Goal: Transaction & Acquisition: Purchase product/service

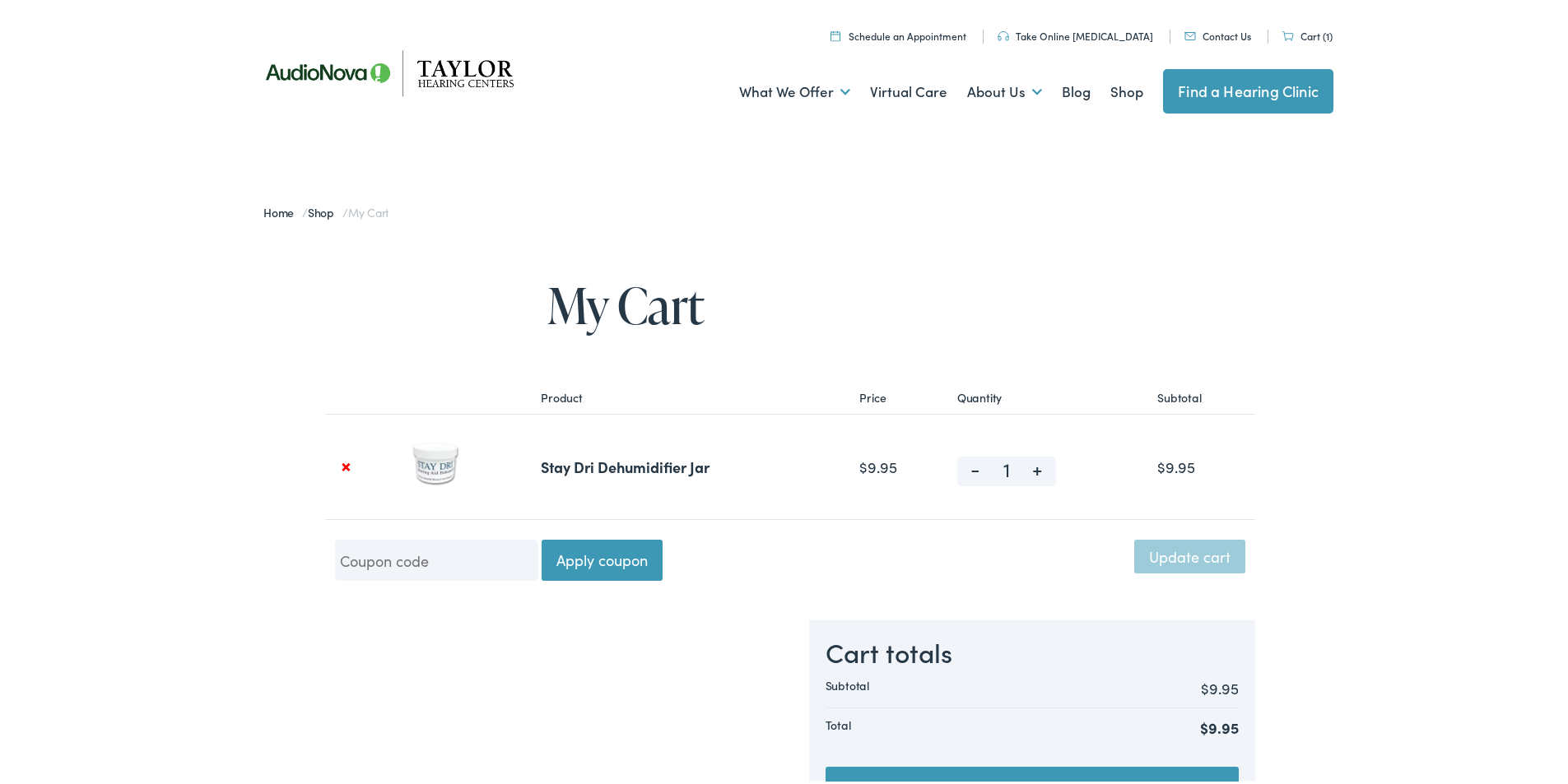
click at [1036, 467] on span "+" at bounding box center [1038, 463] width 37 height 19
type input "2"
click at [1036, 467] on span "+" at bounding box center [1038, 463] width 37 height 19
type input "3"
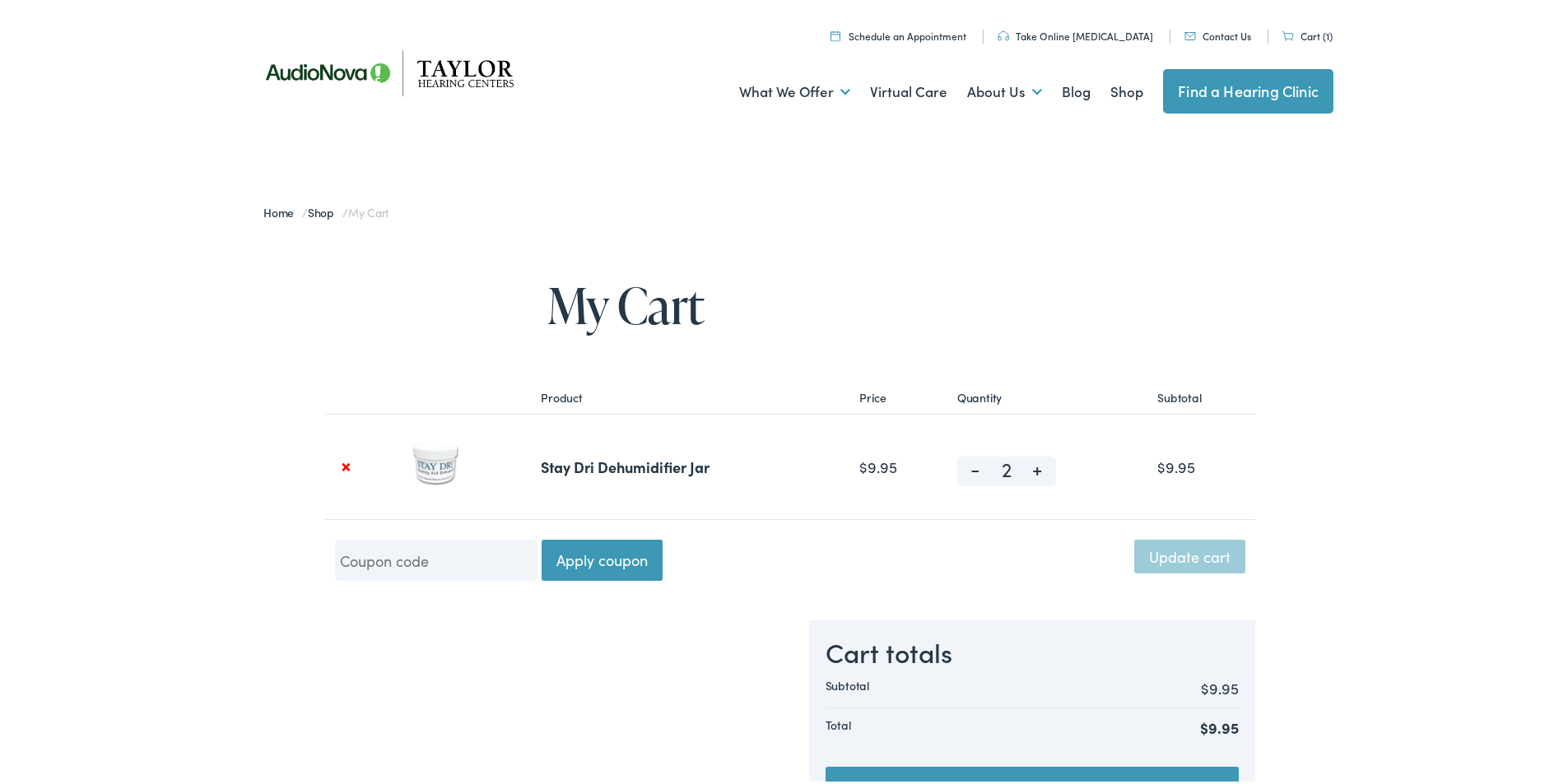
type input "3"
click at [1036, 467] on span "+" at bounding box center [1038, 463] width 37 height 19
type input "4"
click at [1036, 467] on span "+" at bounding box center [1038, 463] width 37 height 19
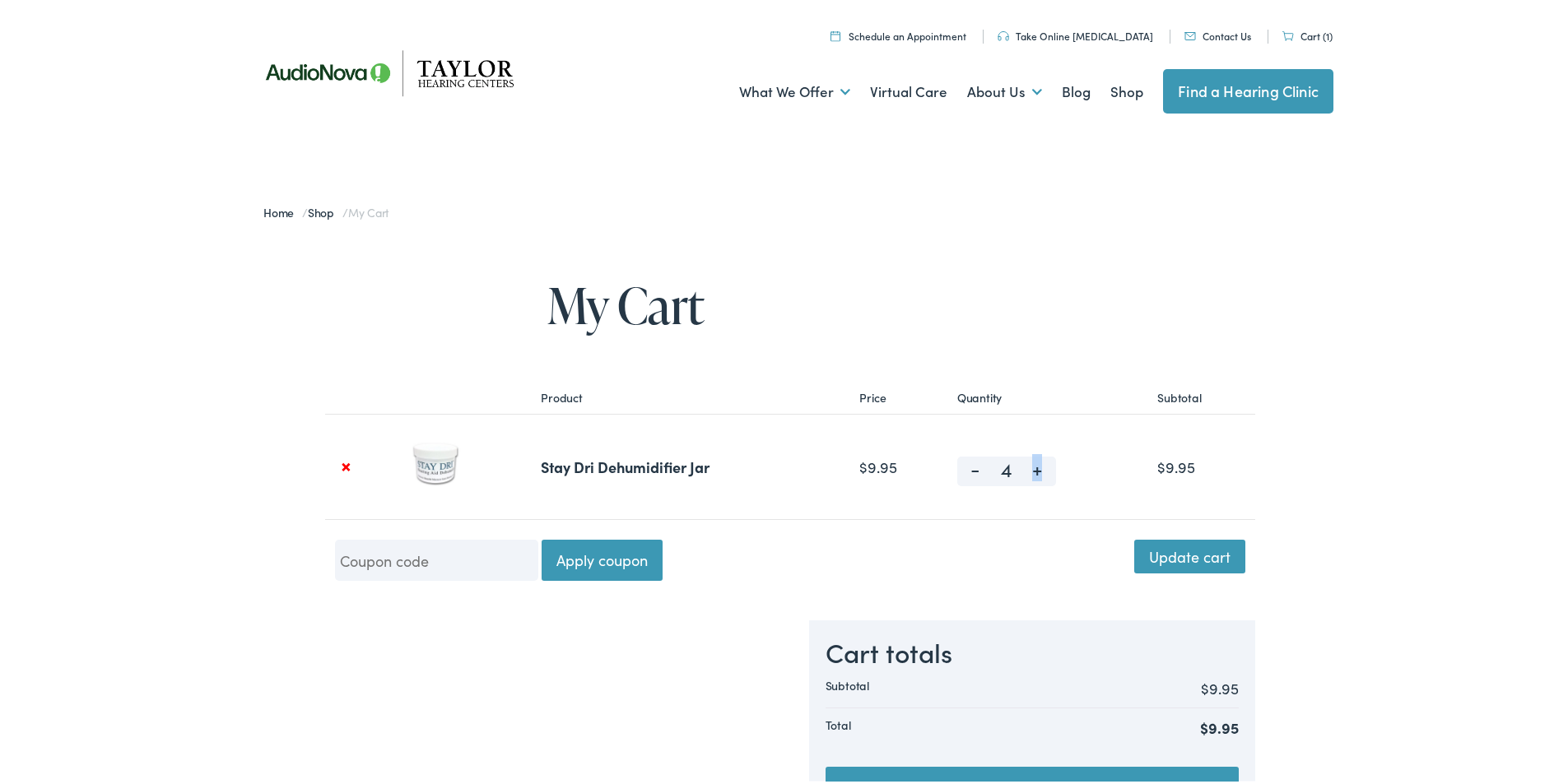
type input "5"
click at [1036, 467] on span "+" at bounding box center [1038, 463] width 37 height 19
type input "6"
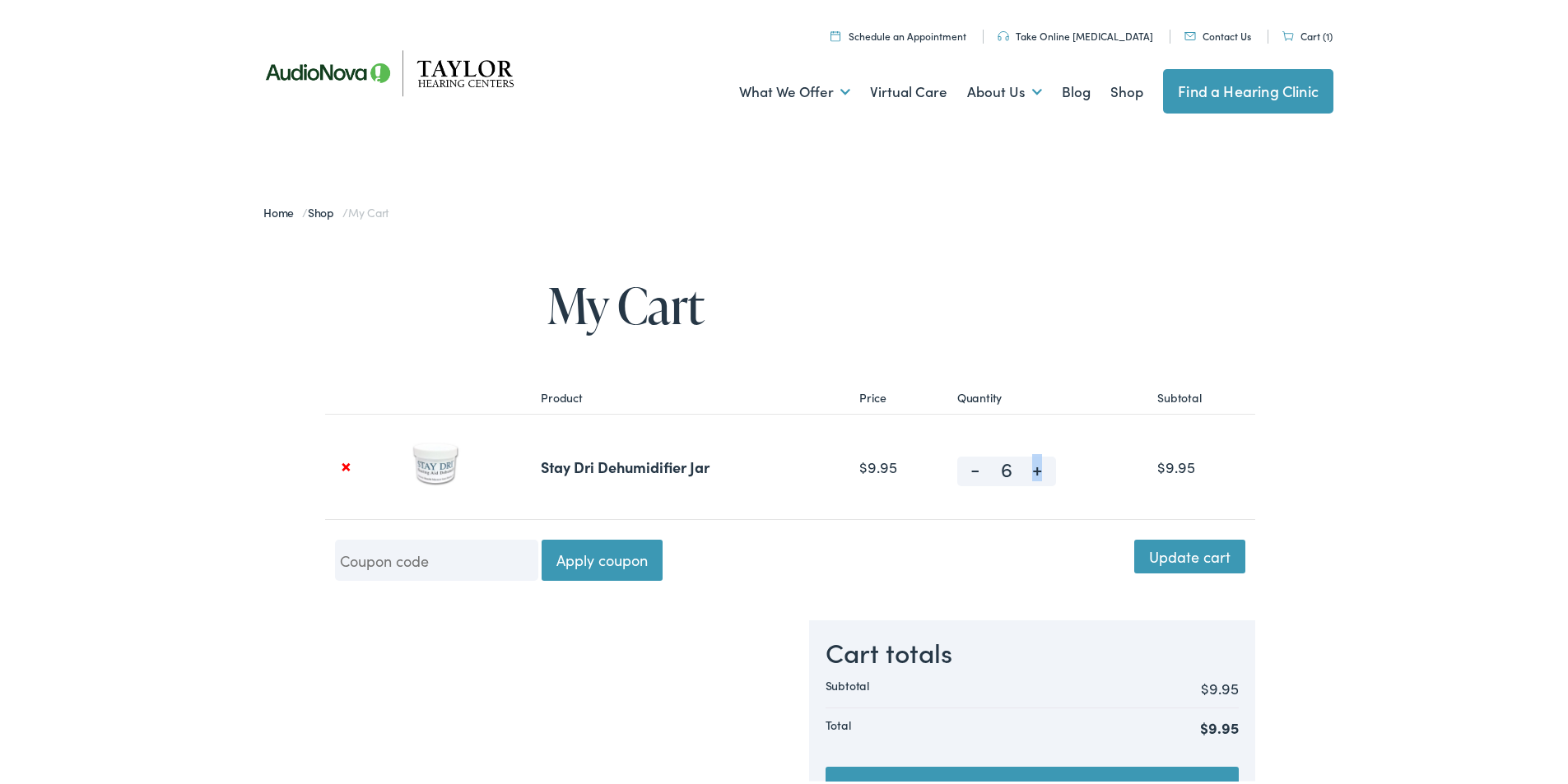
click at [1036, 467] on span "+" at bounding box center [1038, 463] width 37 height 19
type input "7"
click at [1036, 467] on span "+" at bounding box center [1038, 463] width 37 height 19
type input "8"
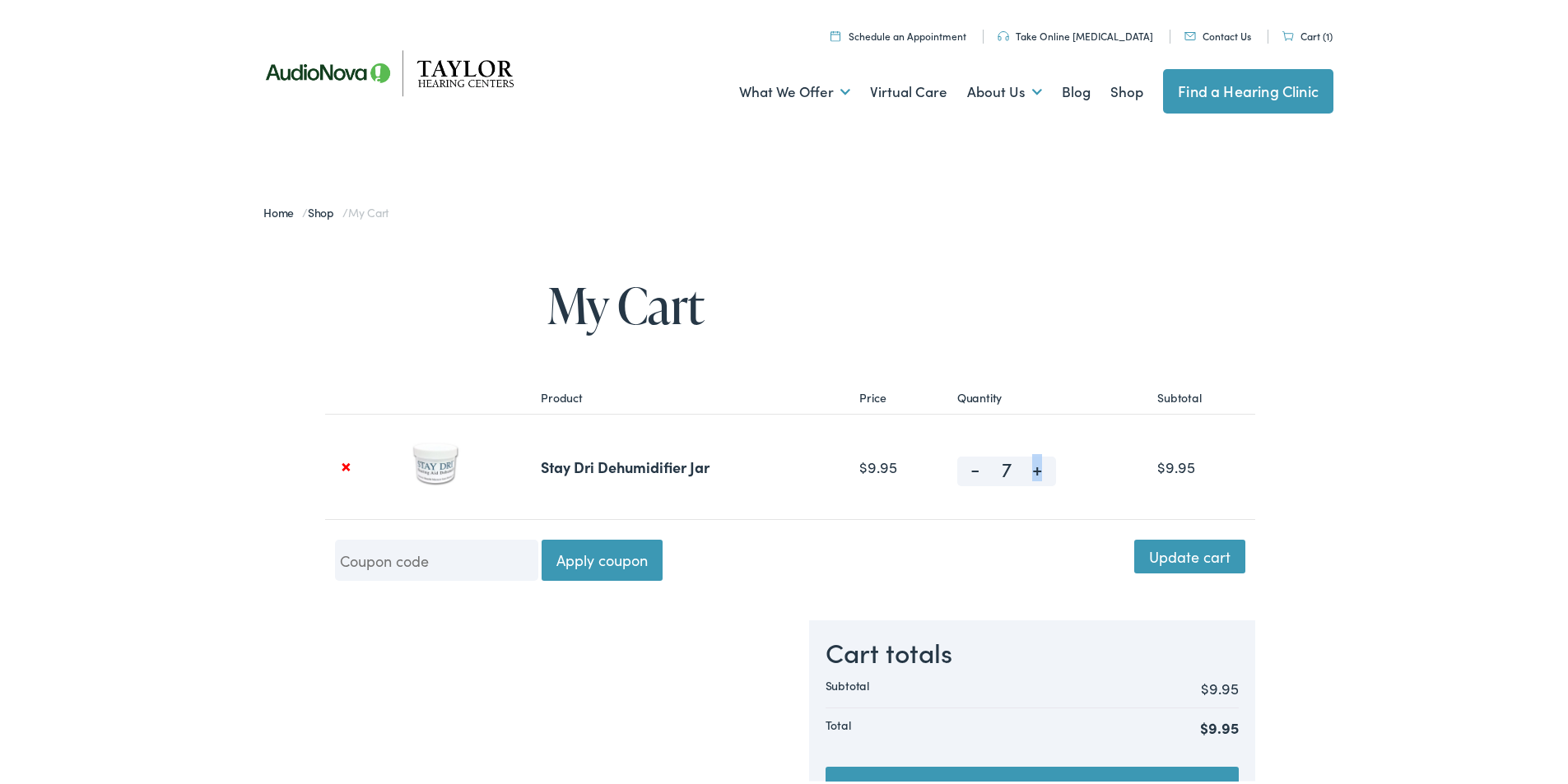
type input "8"
click at [1036, 467] on span "+" at bounding box center [1038, 463] width 37 height 19
type input "9"
click at [1036, 467] on span "+" at bounding box center [1038, 463] width 37 height 19
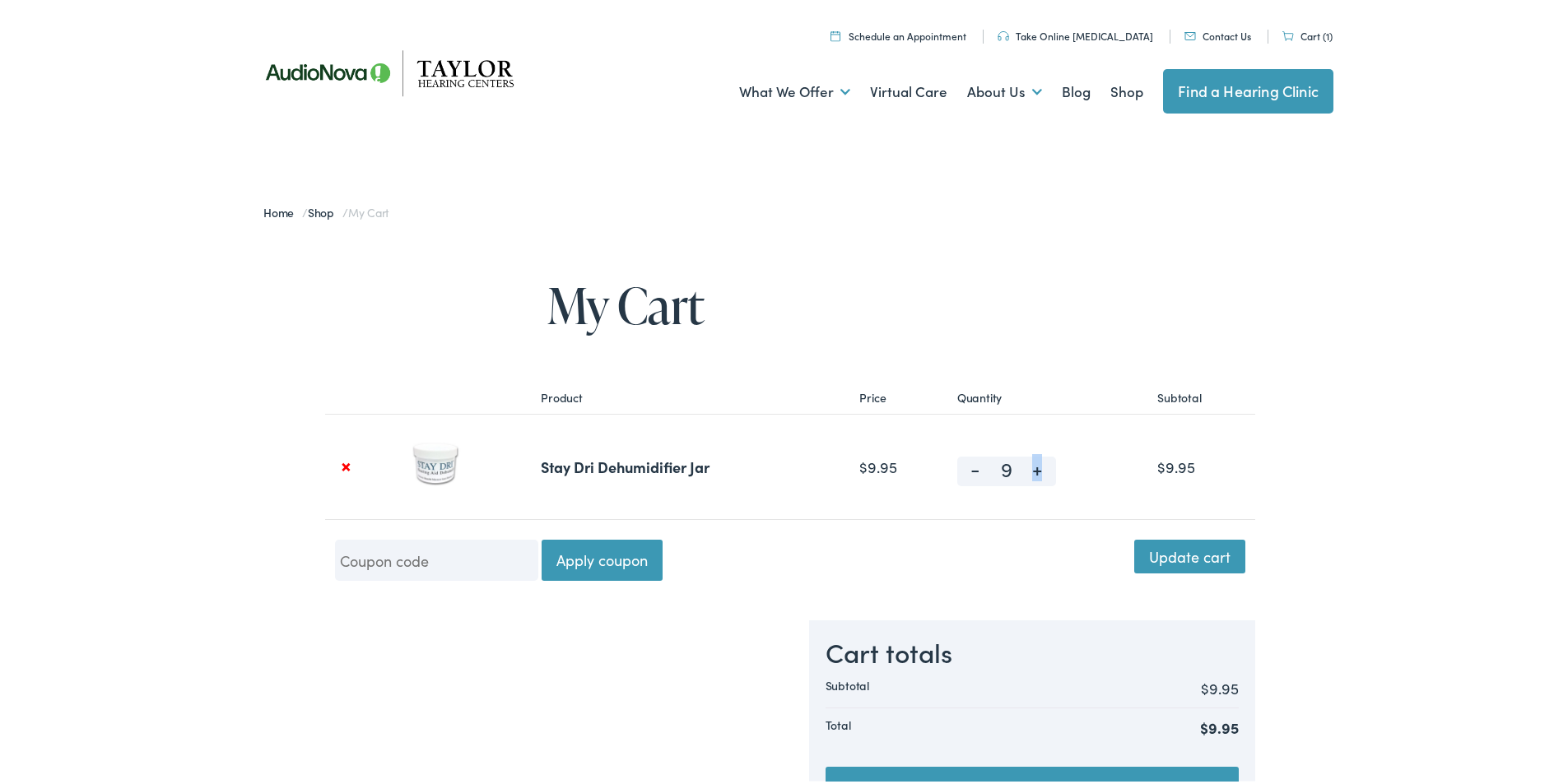
type input "10"
click at [1144, 556] on button "Update cart" at bounding box center [1190, 553] width 111 height 33
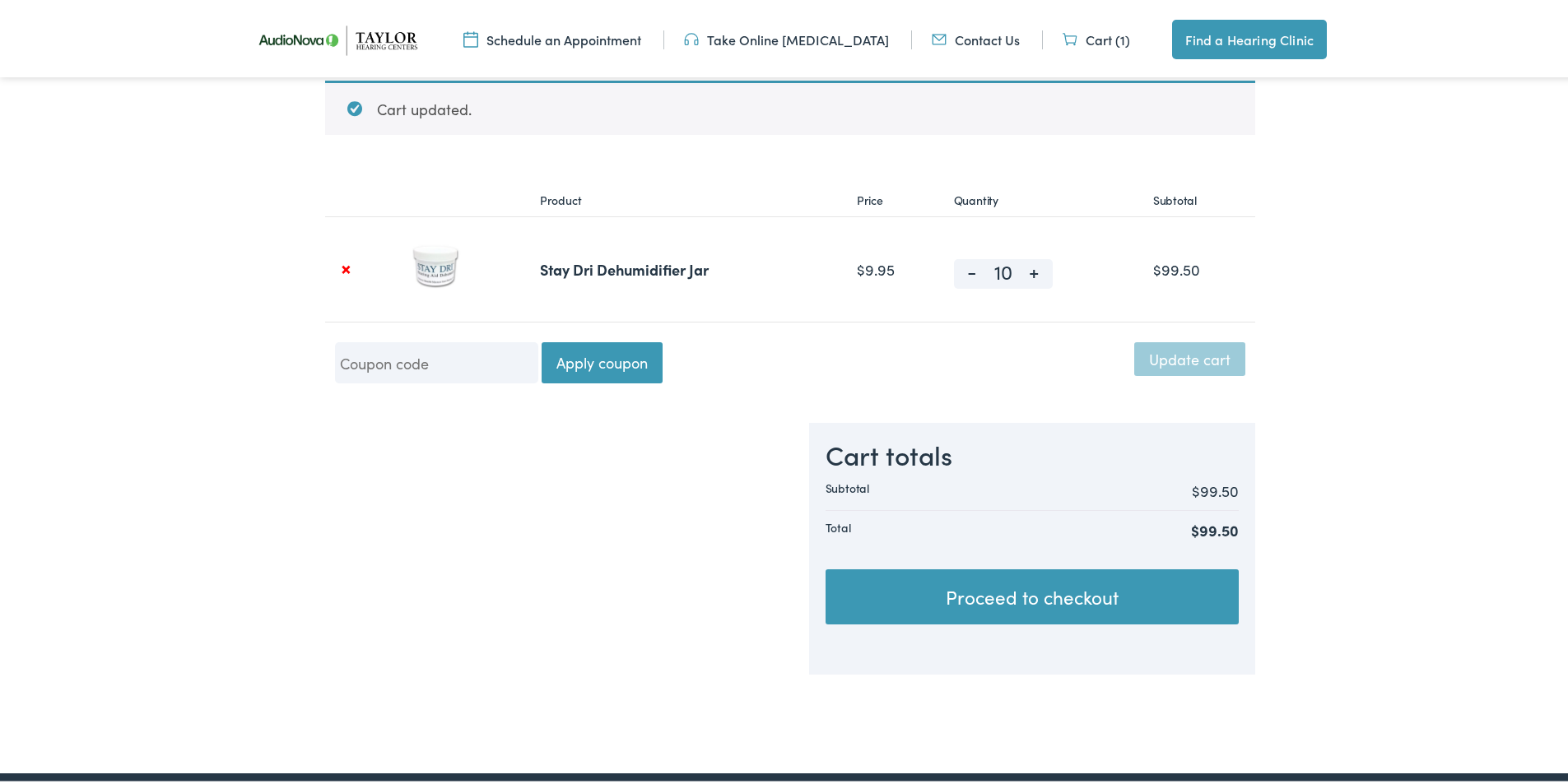
scroll to position [296, 0]
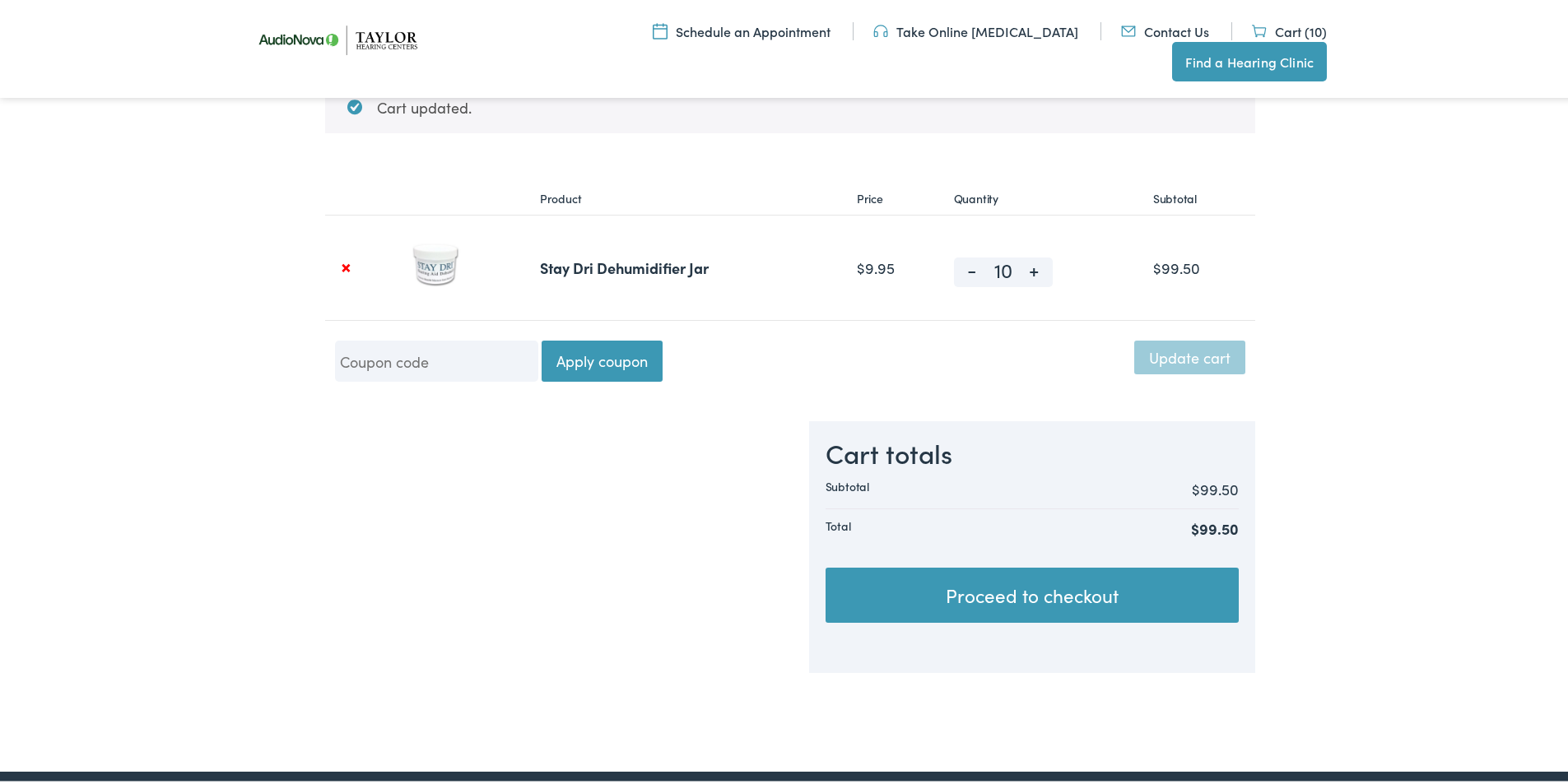
click at [1025, 264] on span "+" at bounding box center [1034, 264] width 37 height 19
type input "11"
click at [1025, 264] on span "+" at bounding box center [1034, 264] width 37 height 19
type input "12"
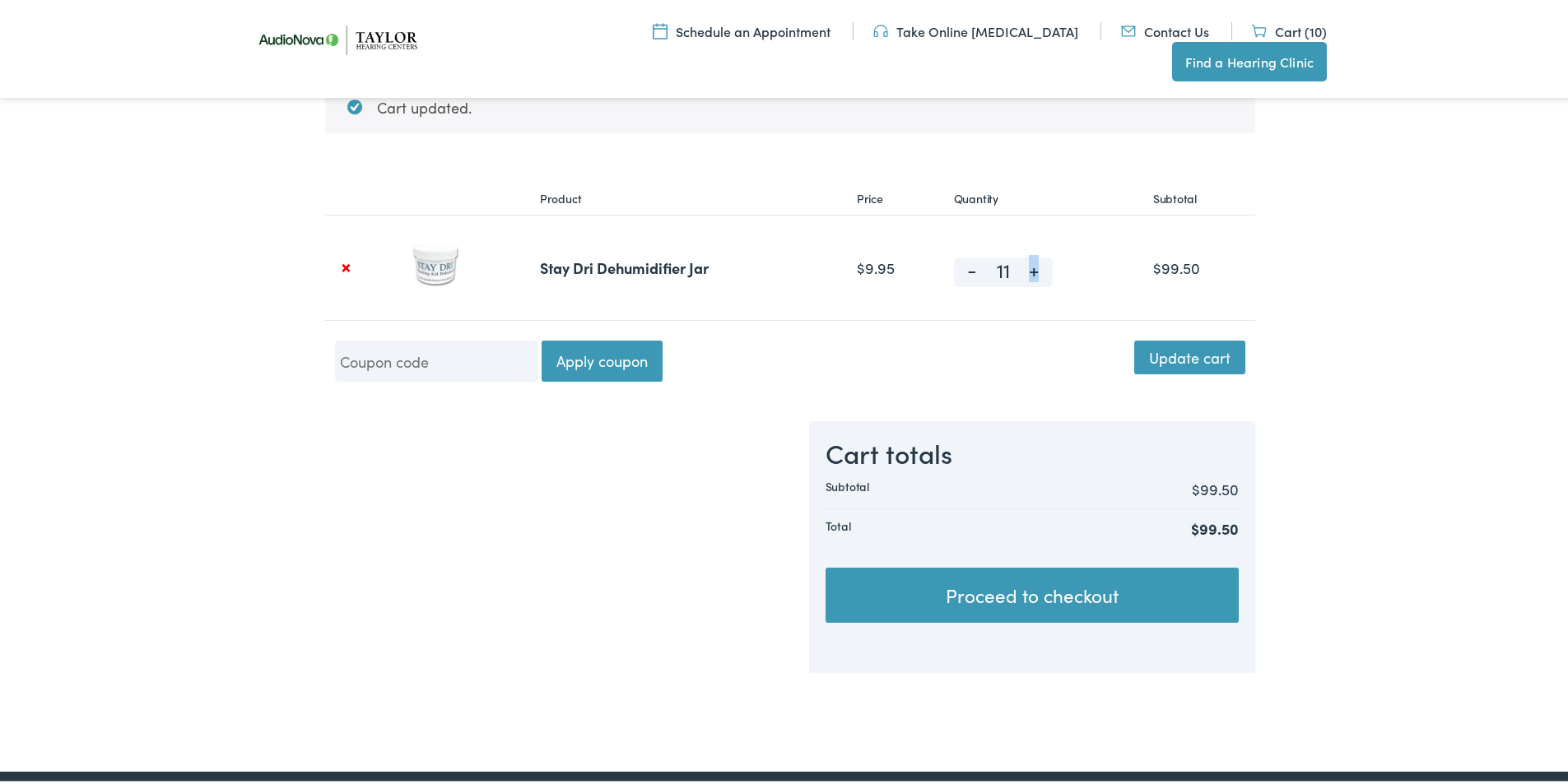
type input "12"
click at [1025, 264] on span "+" at bounding box center [1034, 264] width 37 height 19
type input "13"
click at [1025, 264] on span "+" at bounding box center [1034, 264] width 37 height 19
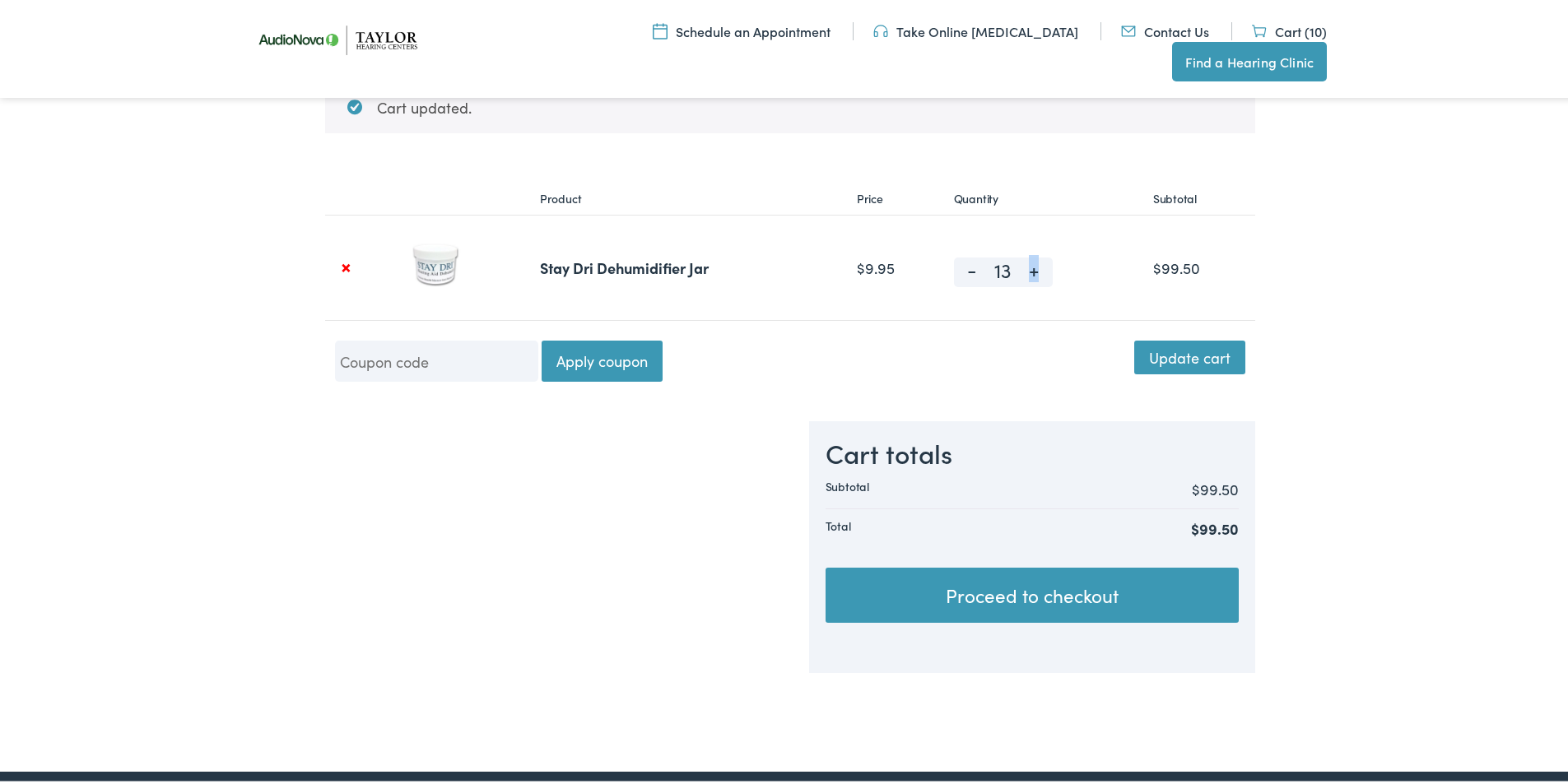
type input "14"
click at [1025, 264] on span "+" at bounding box center [1034, 264] width 37 height 19
type input "15"
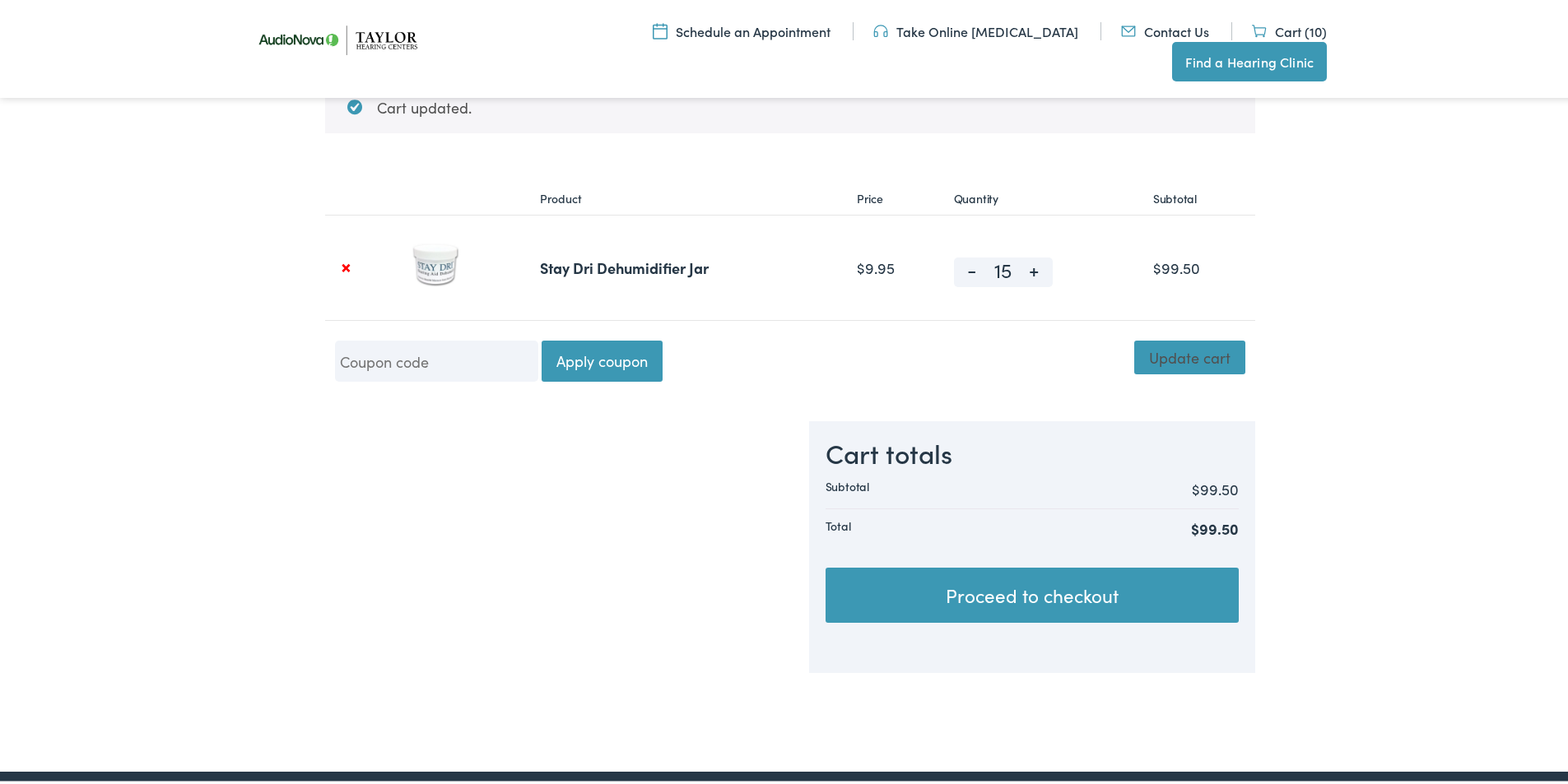
click at [1203, 369] on button "Update cart" at bounding box center [1190, 354] width 111 height 33
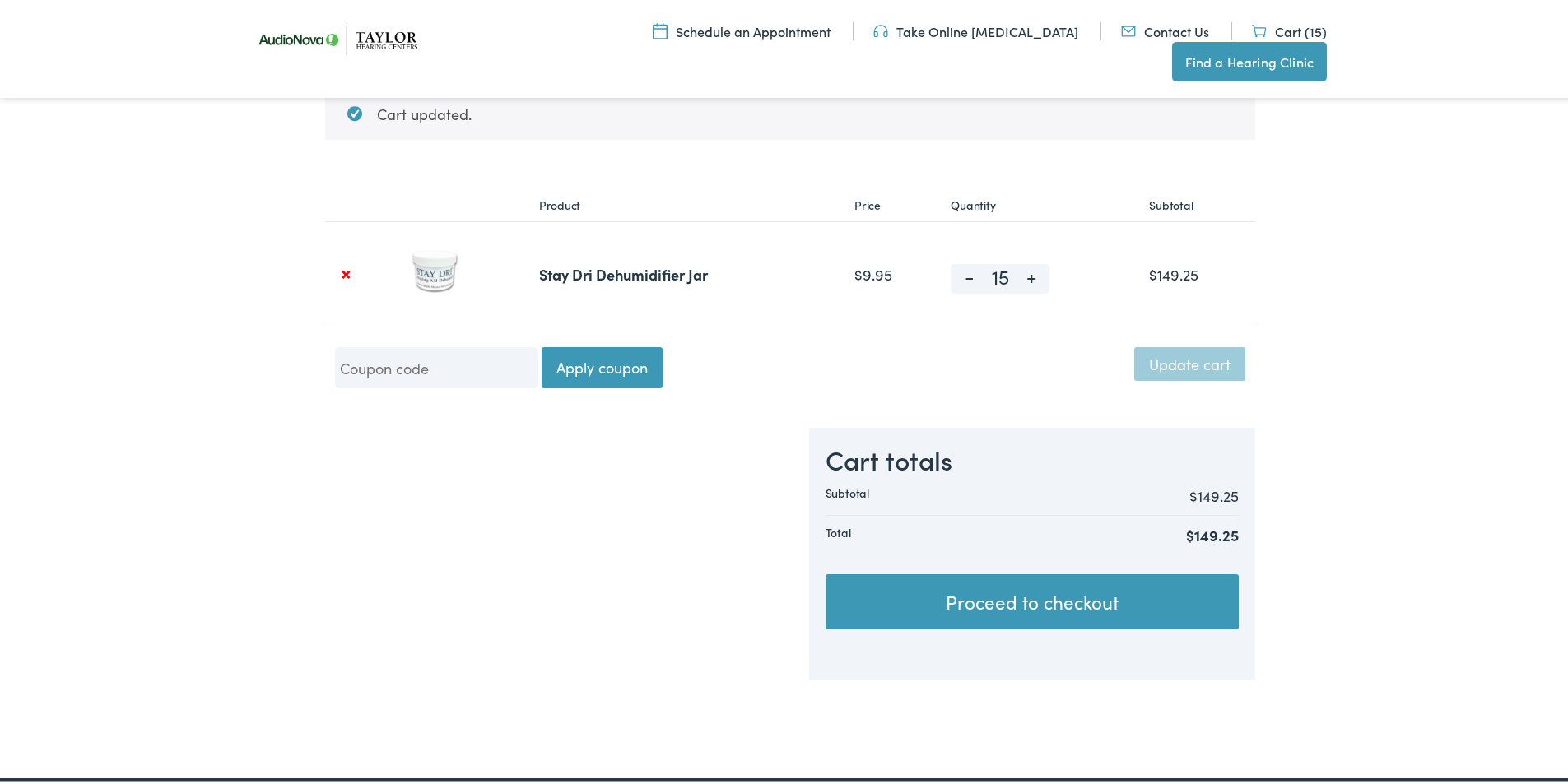
click at [969, 601] on link "Proceed to checkout" at bounding box center [1032, 599] width 413 height 56
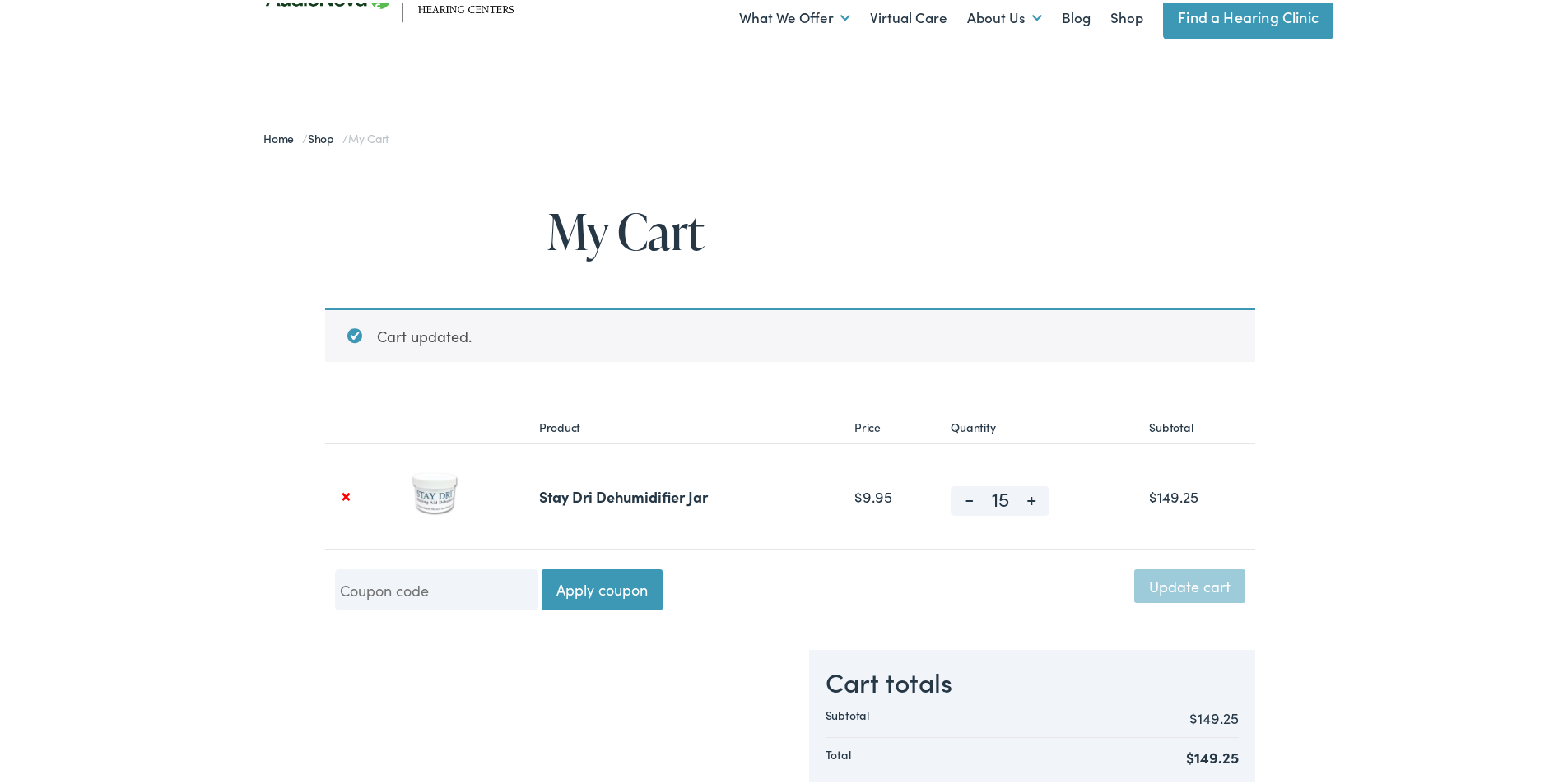
scroll to position [0, 0]
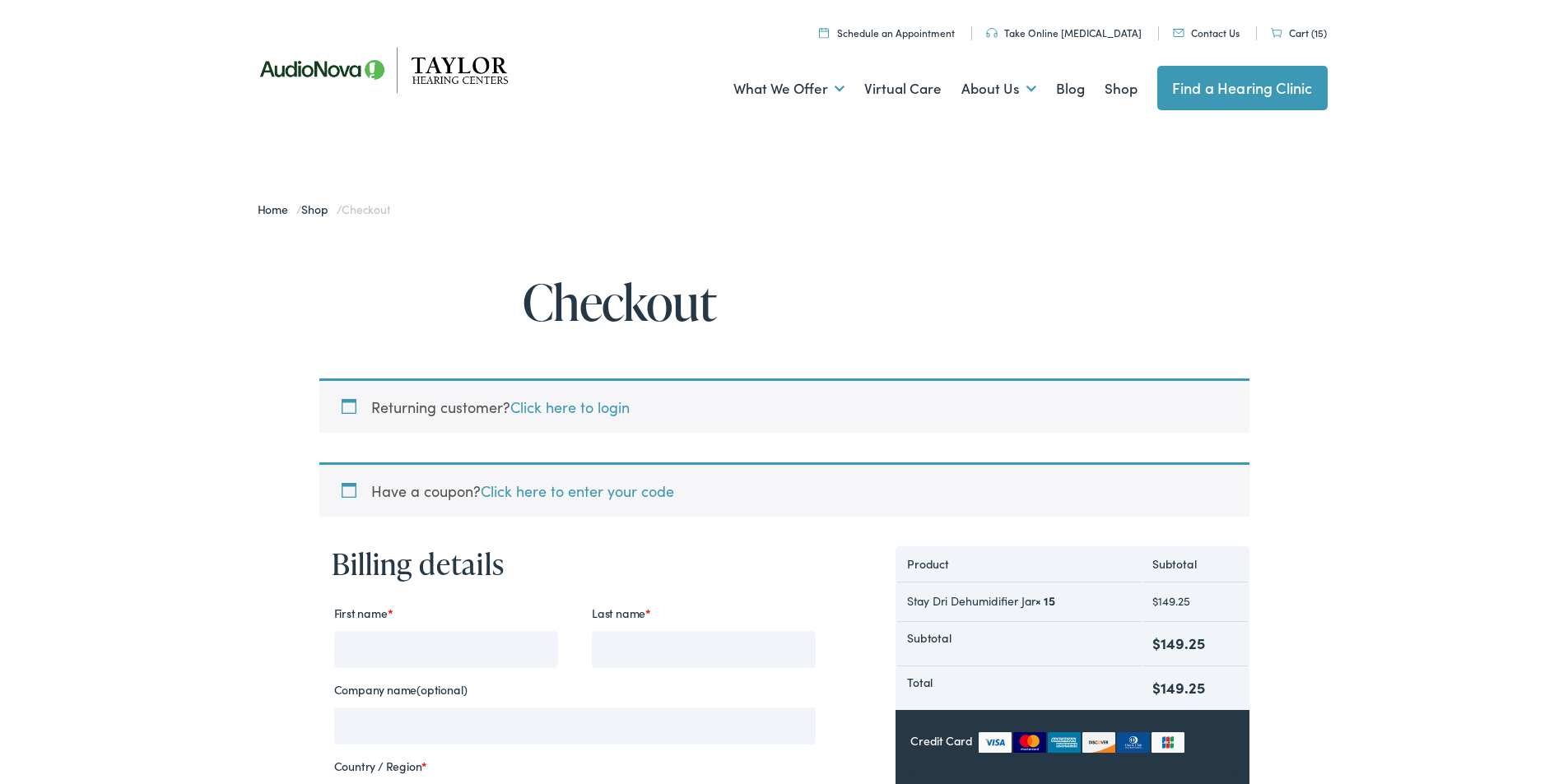
select select "TN"
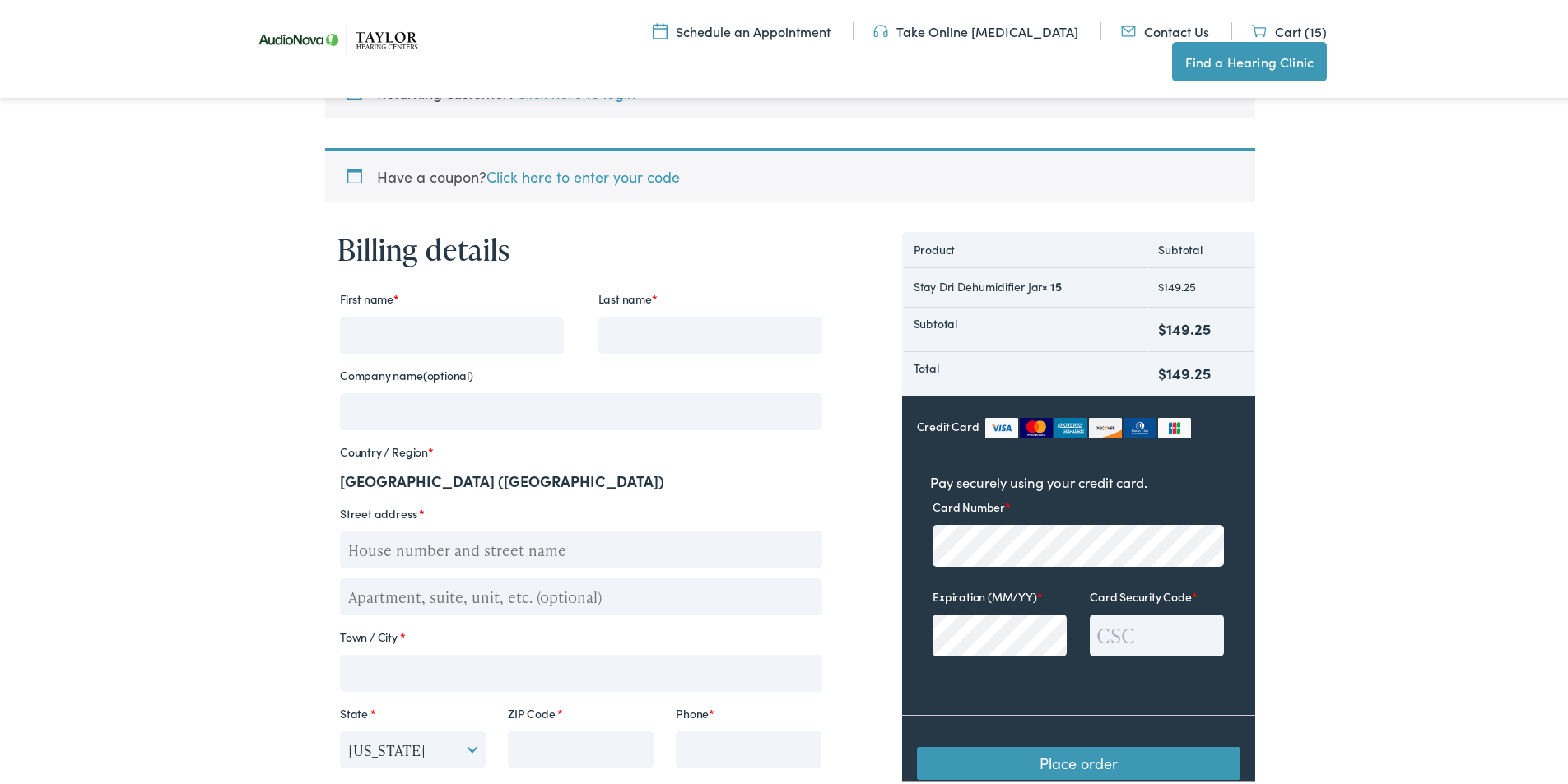
scroll to position [329, 0]
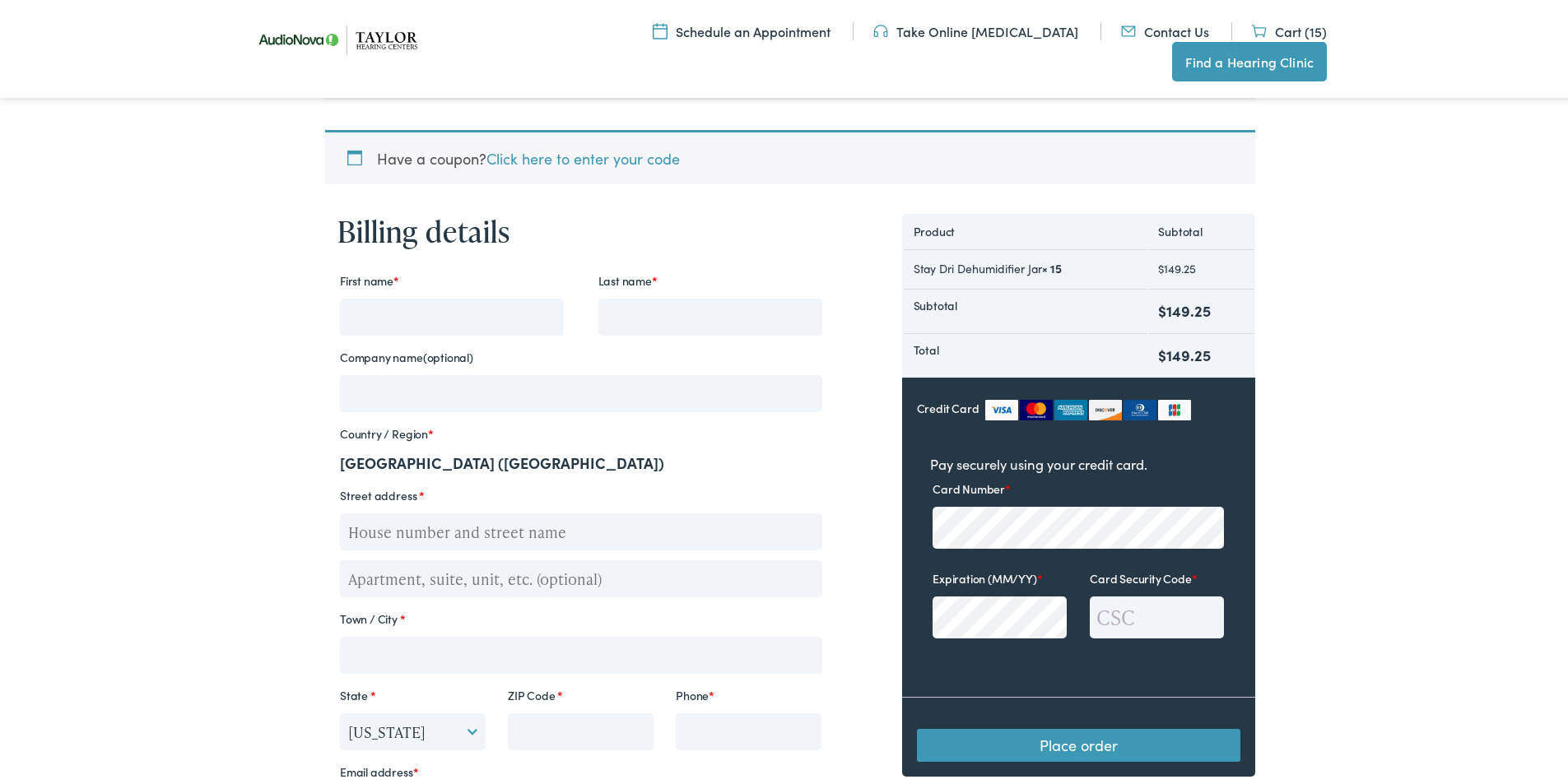
click at [383, 294] on p "First name *" at bounding box center [452, 299] width 229 height 72
click at [392, 305] on input "First name *" at bounding box center [451, 314] width 223 height 37
click at [381, 302] on input "First name *" at bounding box center [451, 314] width 223 height 37
paste input "Jennifer Harris"
click at [414, 310] on input "Jennifer Harris" at bounding box center [451, 314] width 223 height 37
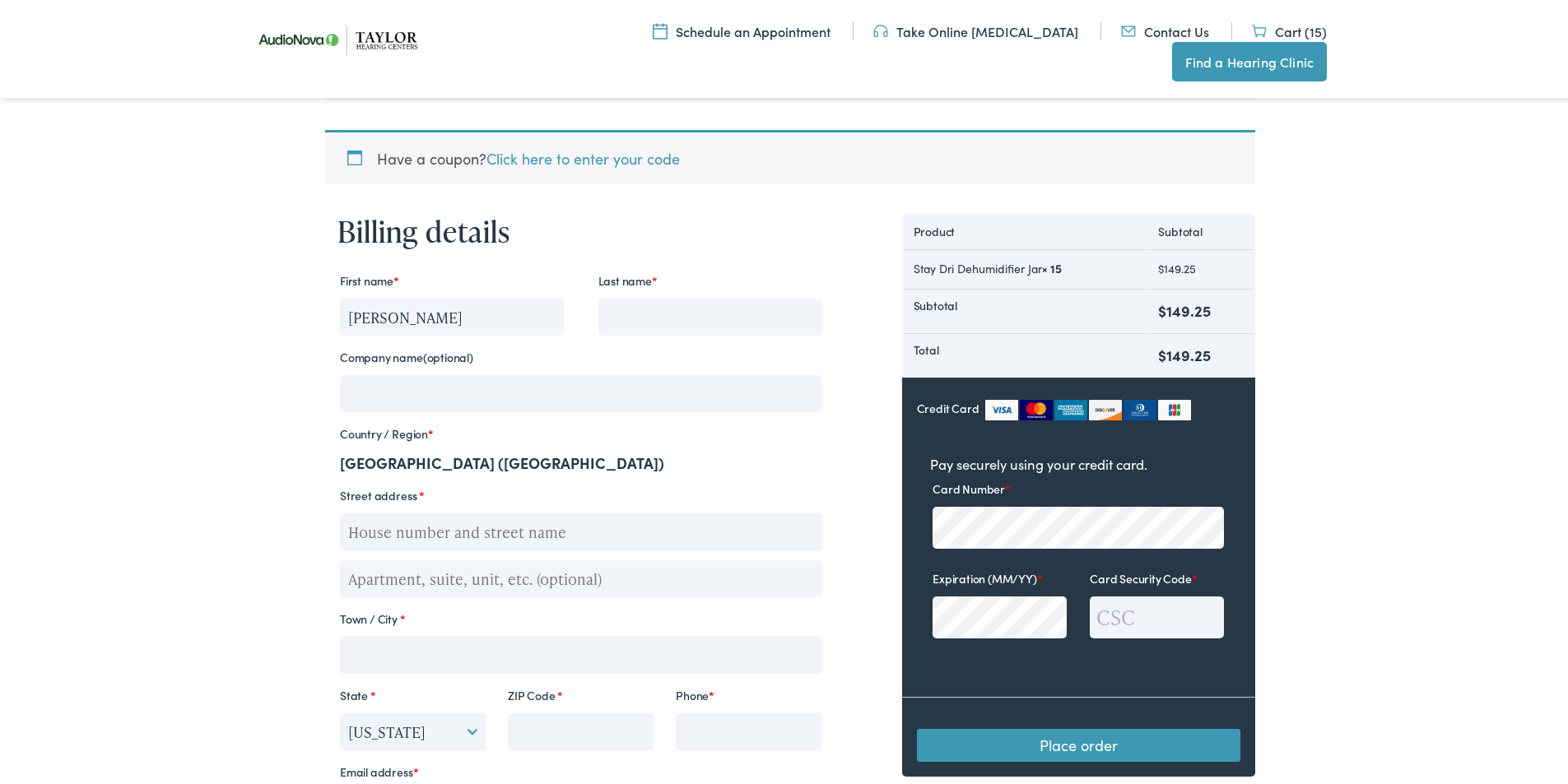
click at [414, 310] on input "Jennifer Harris" at bounding box center [451, 314] width 223 height 37
type input "Jennifer"
click at [660, 316] on input "Last name *" at bounding box center [710, 314] width 223 height 37
paste input "Harris"
click at [694, 322] on input "Harris" at bounding box center [710, 314] width 223 height 37
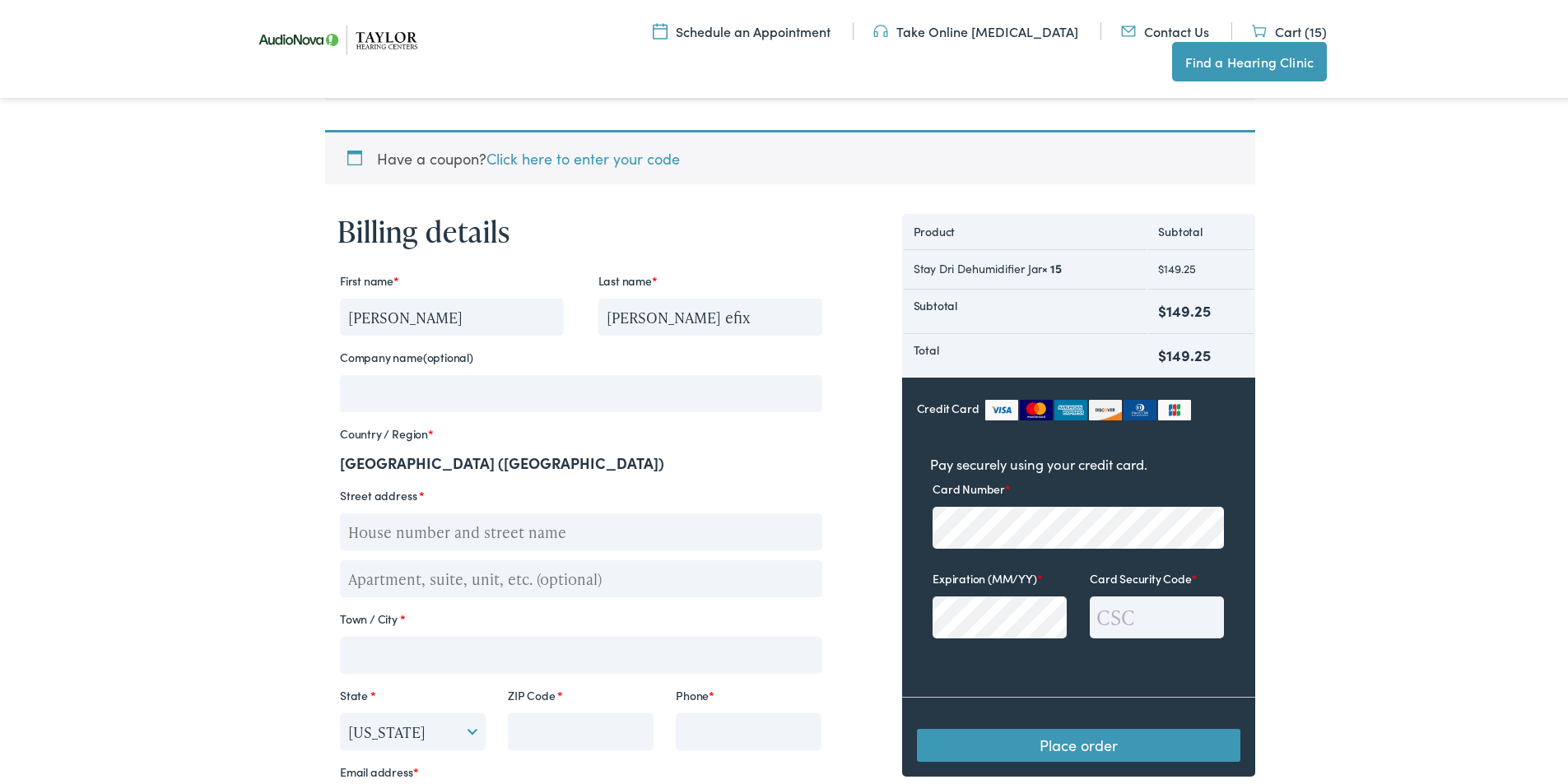
type input "Harris efix"
click at [395, 532] on input "Street address *" at bounding box center [580, 529] width 483 height 37
paste input "235 Boyd Ave FL1, Jersey City, NJ. 07304-1103."
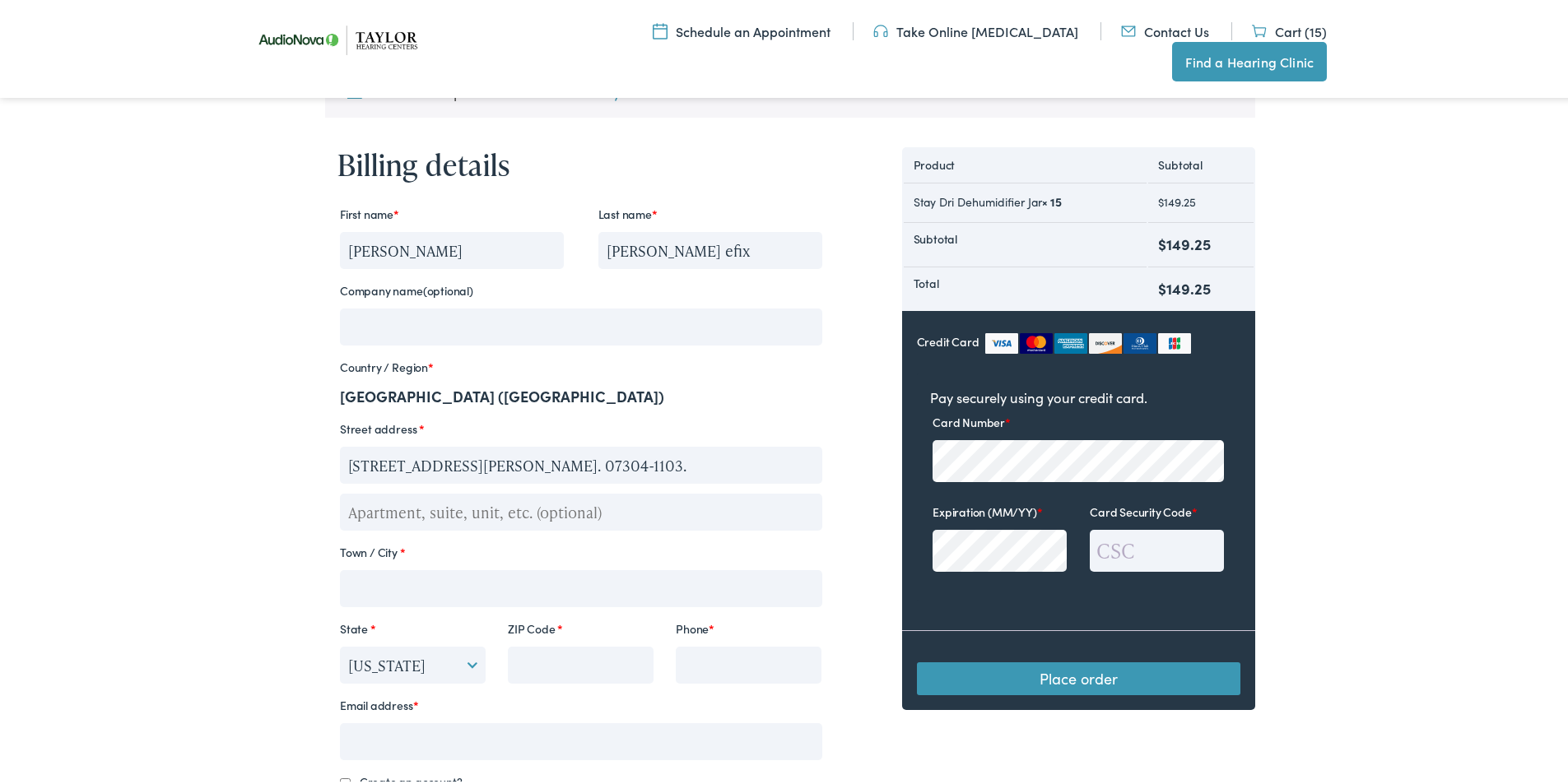
scroll to position [494, 0]
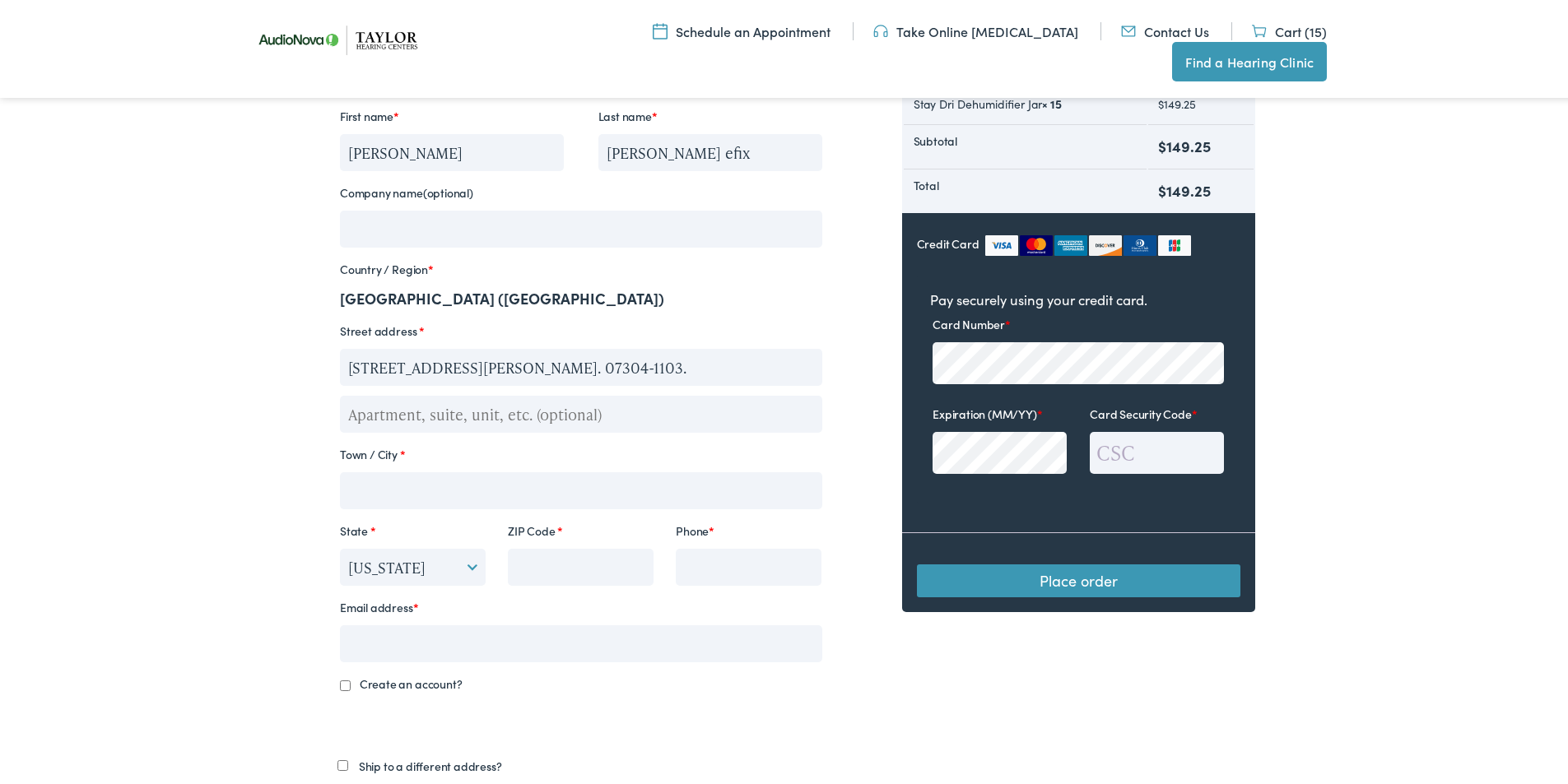
drag, startPoint x: 464, startPoint y: 366, endPoint x: 535, endPoint y: 362, distance: 71.1
click at [535, 362] on input "235 Boyd Ave FL1, Jersey City, NJ. 07304-1103." at bounding box center [580, 363] width 483 height 37
type input "235 Boyd Ave FL1, , NJ. 07304-1103."
click at [404, 482] on input "Town / City *" at bounding box center [580, 487] width 483 height 37
paste input "Jersey City"
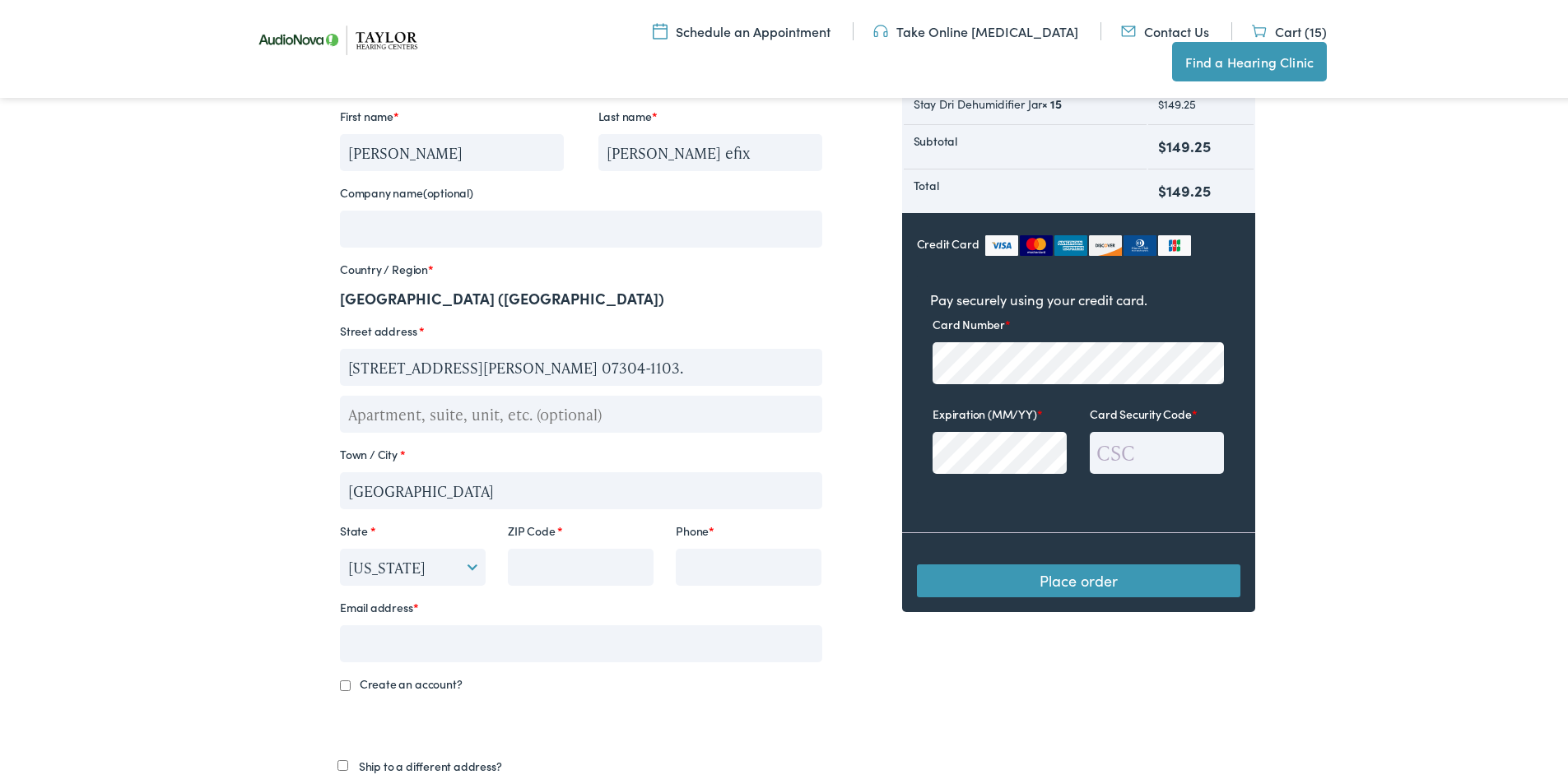
type input "Jersey City"
click at [420, 566] on select "Select an option… Alabama Alaska Arizona Arkansas California Colorado Connectic…" at bounding box center [412, 564] width 146 height 37
select select "NJ"
click at [340, 545] on select "Select an option… Alabama Alaska Arizona Arkansas California Colorado Connectic…" at bounding box center [412, 564] width 146 height 37
click at [503, 366] on input "235 Boyd Ave FL1, , NJ. 07304-1103." at bounding box center [580, 363] width 483 height 37
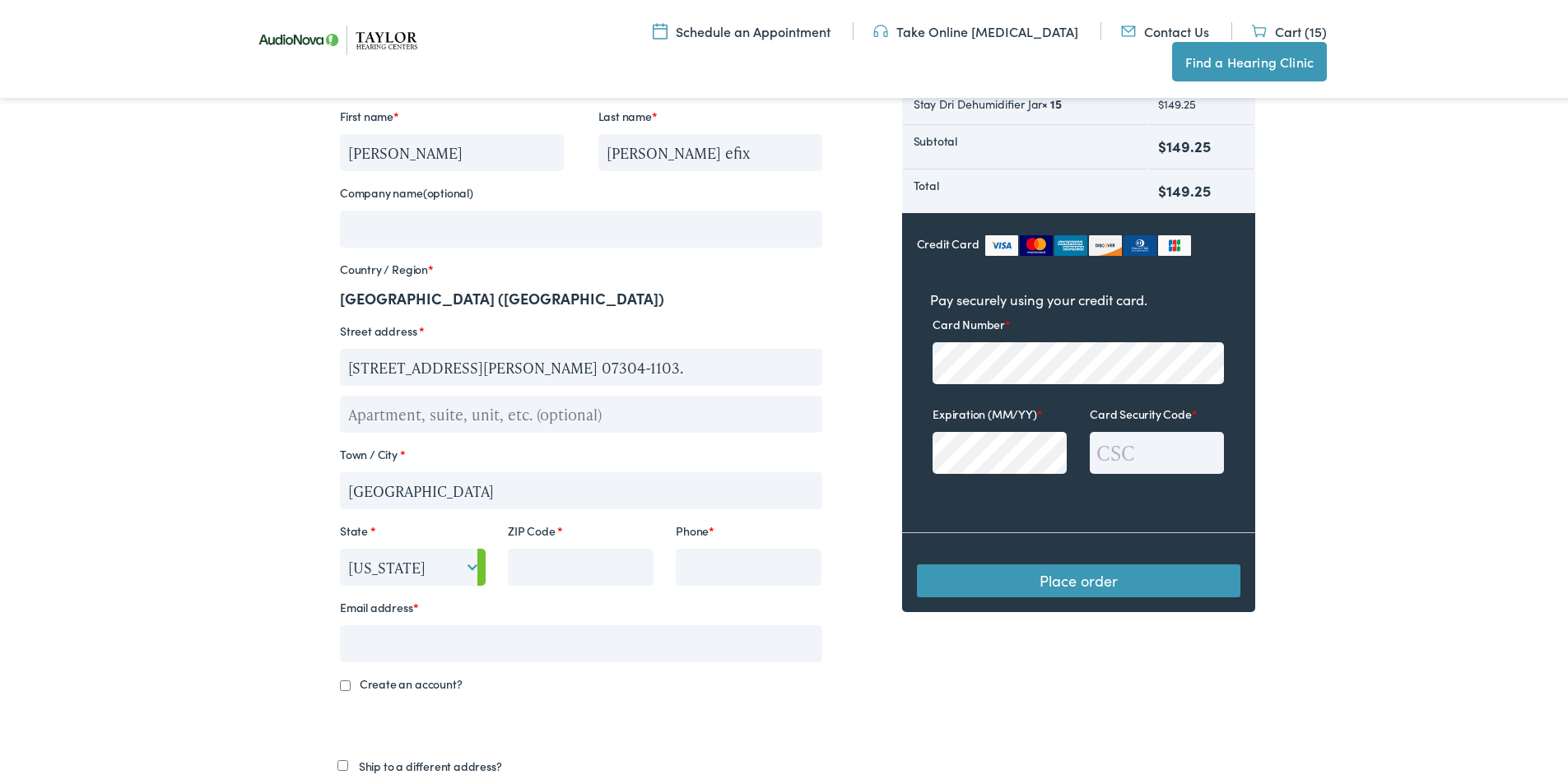
click at [503, 366] on input "235 Boyd Ave FL1, , NJ. 07304-1103." at bounding box center [580, 363] width 483 height 37
type input "235 Boyd Ave FL1, , NJ. -1103."
click at [732, 543] on p "Phone *" at bounding box center [749, 549] width 151 height 72
click at [554, 549] on input "ZIP Code *" at bounding box center [580, 564] width 146 height 37
paste input "07304"
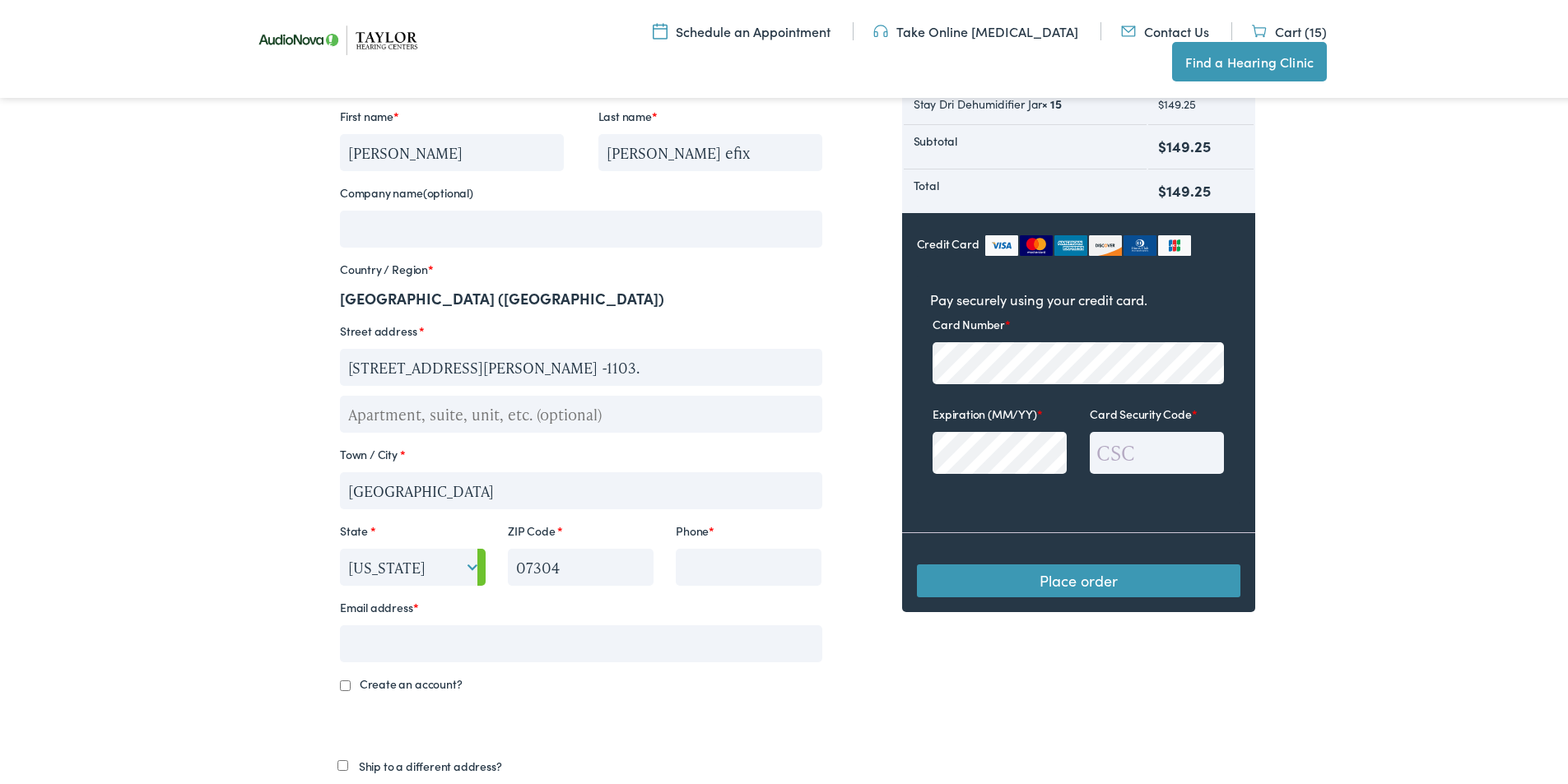
type input "07304"
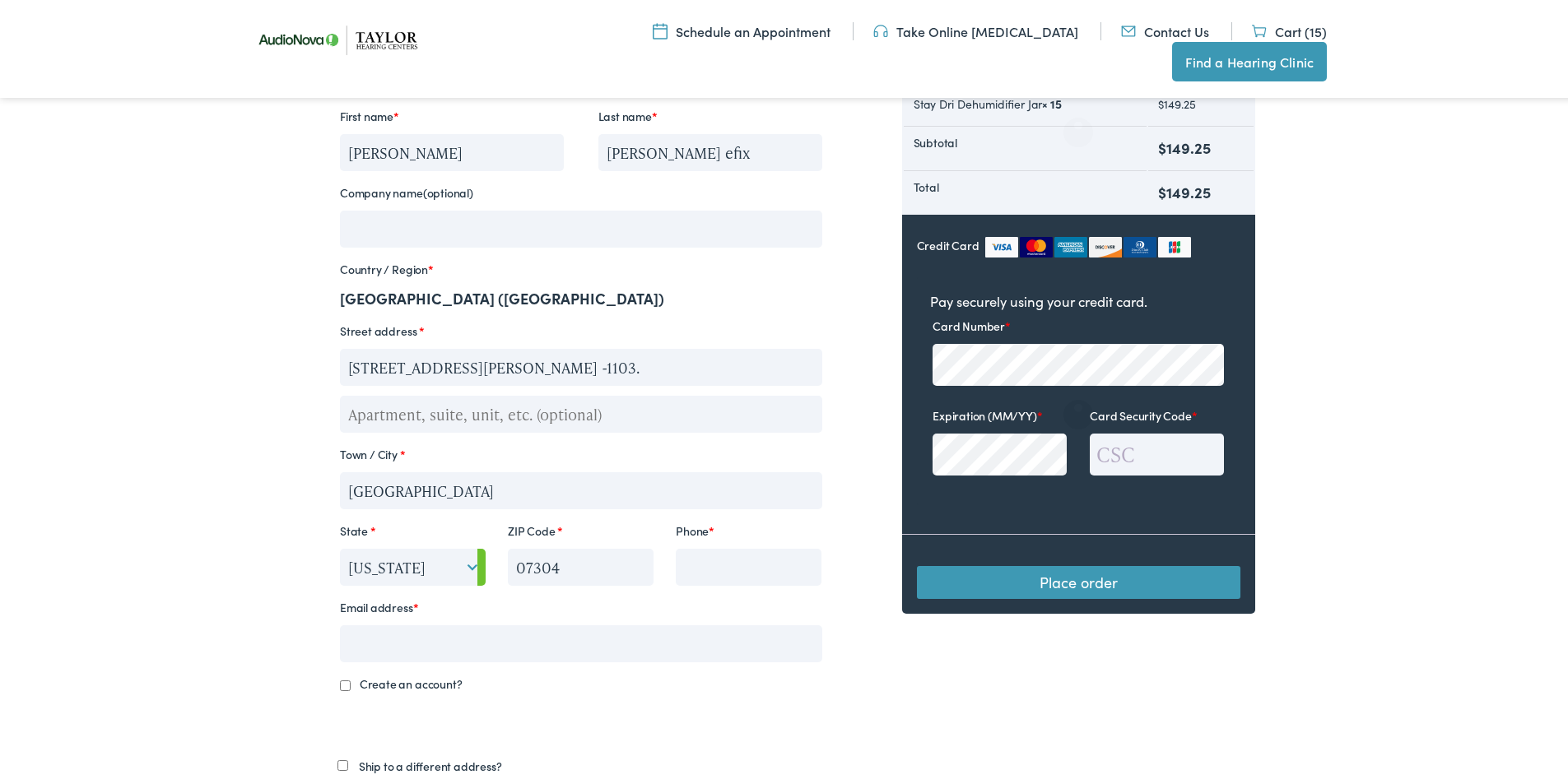
drag, startPoint x: 468, startPoint y: 369, endPoint x: 688, endPoint y: 422, distance: 226.3
click at [677, 418] on div "First name * Jennifer Last name * Harris efix Company name (optional) Country /…" at bounding box center [581, 380] width 488 height 564
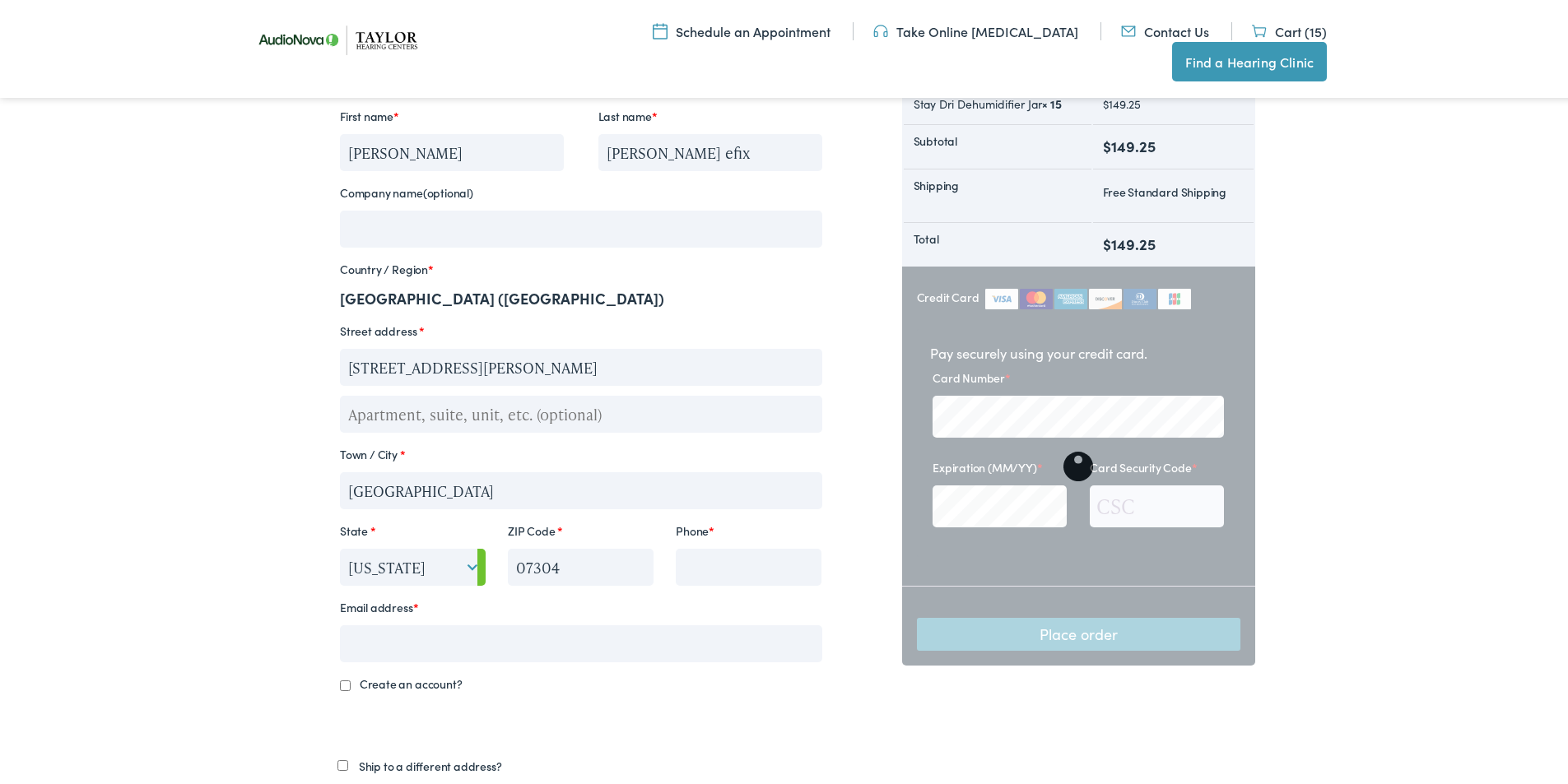
scroll to position [576, 0]
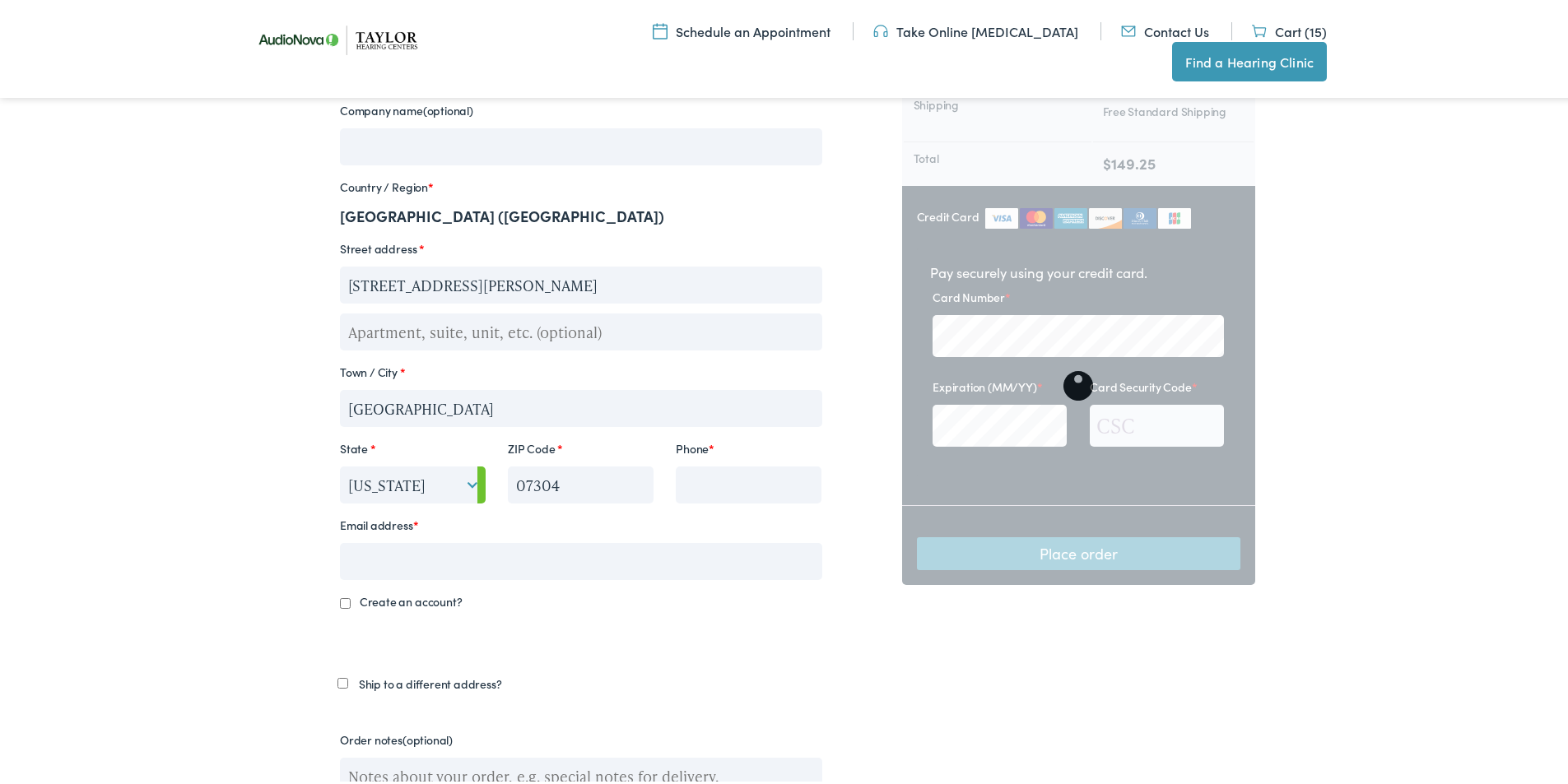
type input "235 Boyd Ave FL1"
click at [723, 470] on input "Phone *" at bounding box center [749, 481] width 146 height 37
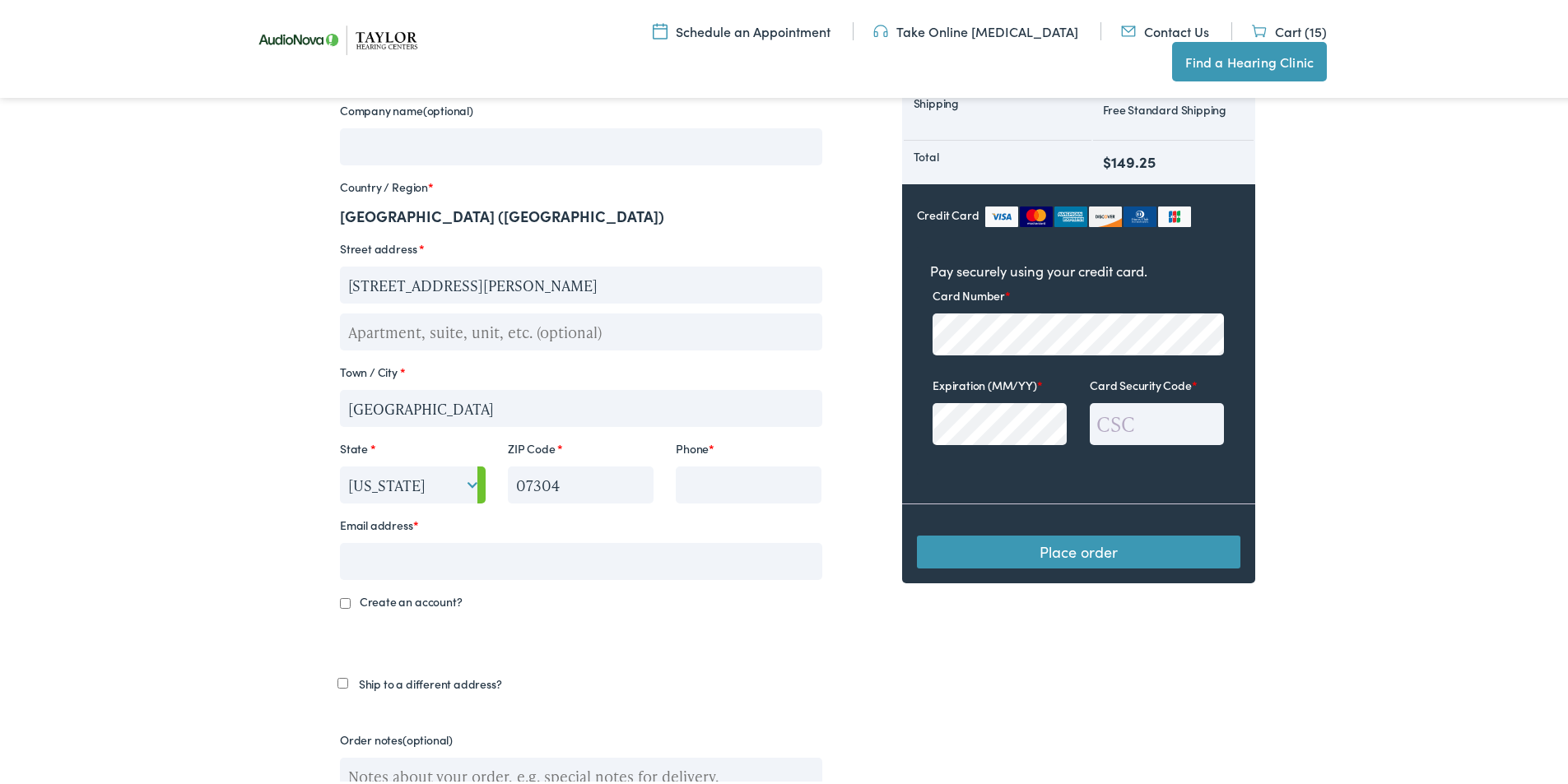
click at [721, 489] on input "Phone *" at bounding box center [749, 481] width 146 height 37
paste input "4173991058"
type input "4173991058"
click at [384, 559] on input "Email address *" at bounding box center [580, 558] width 483 height 37
drag, startPoint x: 378, startPoint y: 550, endPoint x: 396, endPoint y: 596, distance: 49.4
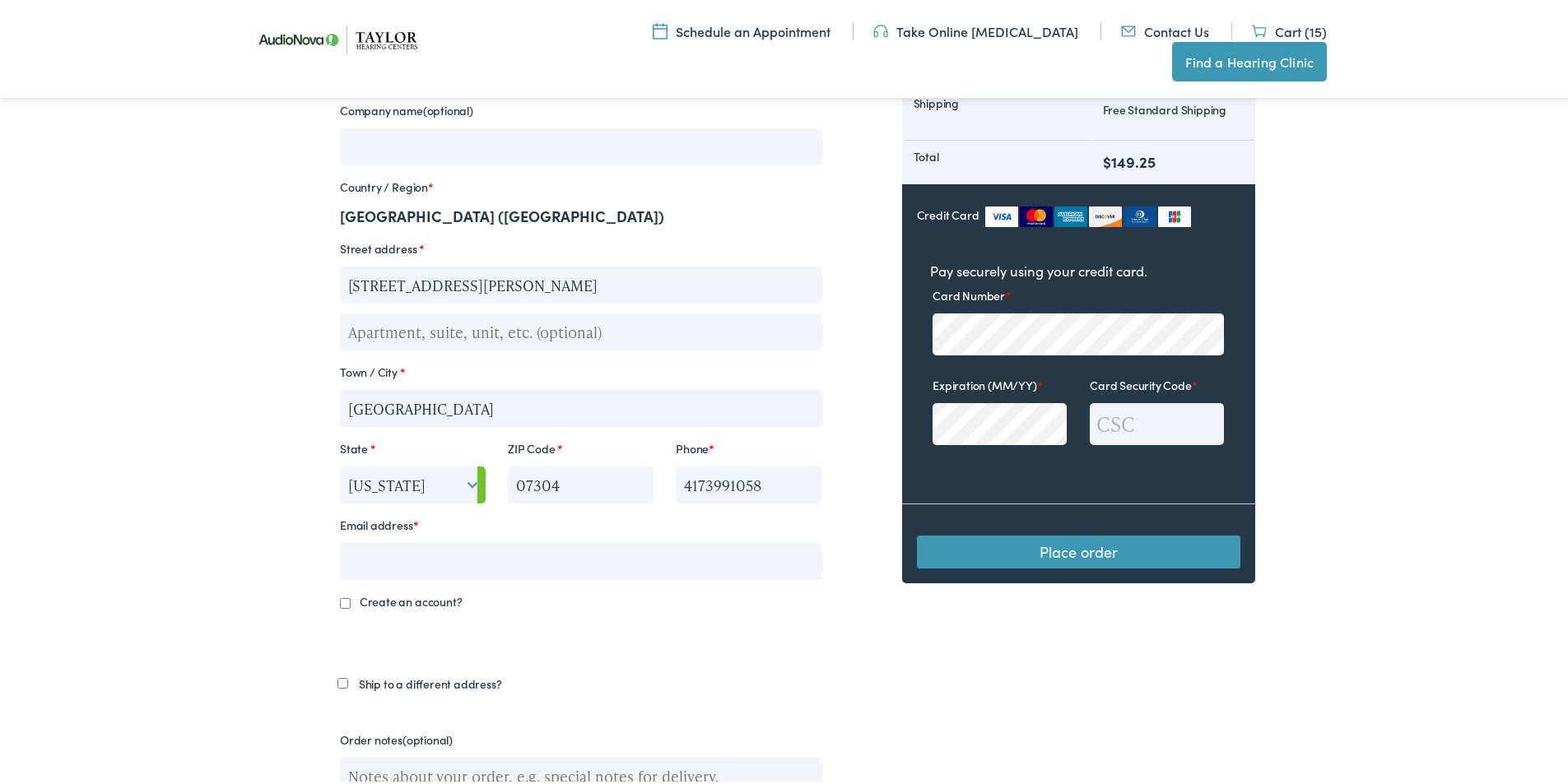
click at [378, 551] on input "Email address *" at bounding box center [580, 558] width 483 height 37
paste input "paw.michael72@gmail.com"
type input "paw.michael72@gmail.com"
click at [345, 599] on label "Create an account?" at bounding box center [580, 598] width 483 height 23
click at [345, 599] on input "Create an account?" at bounding box center [344, 599] width 11 height 11
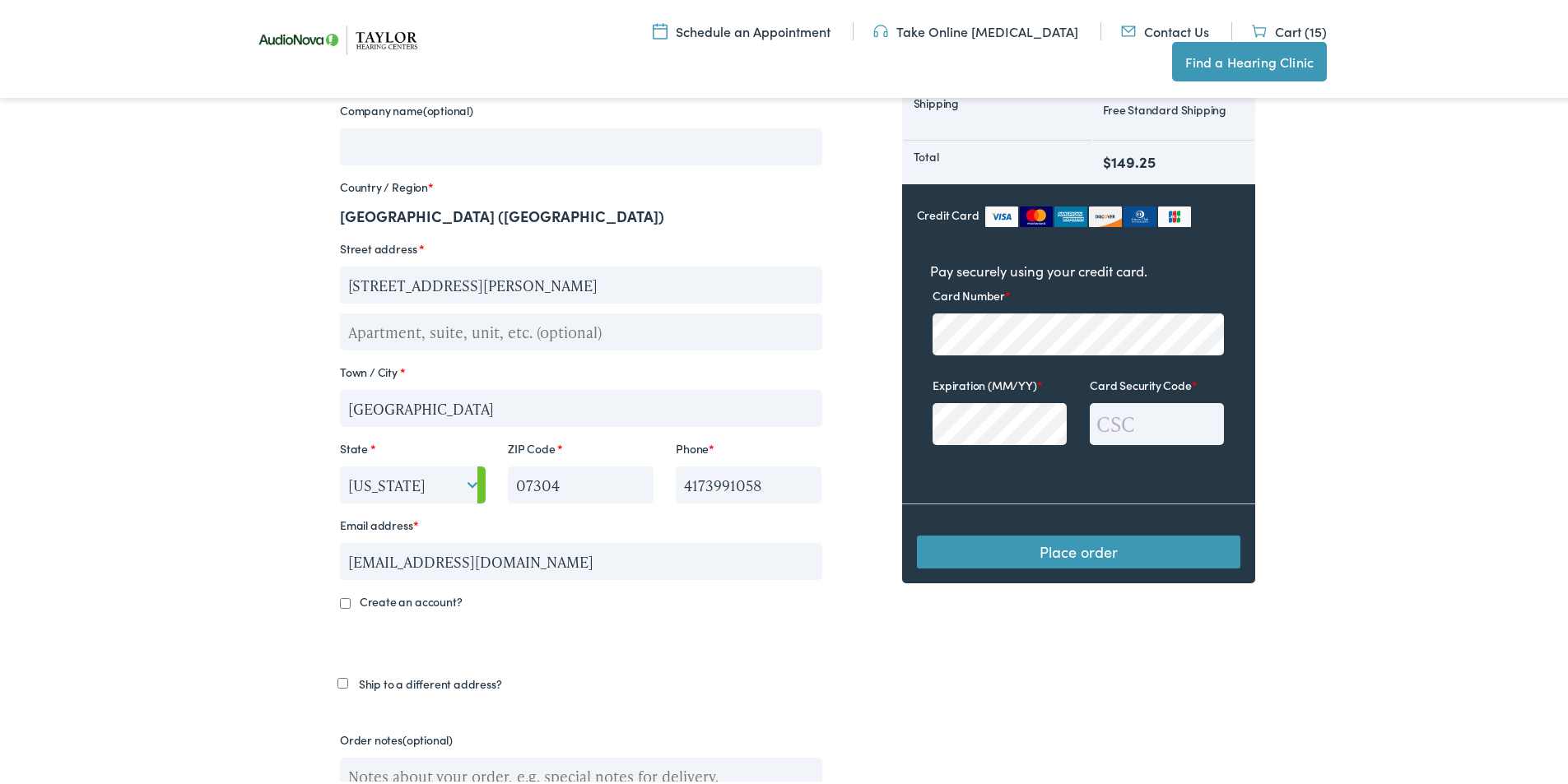
checkbox input "true"
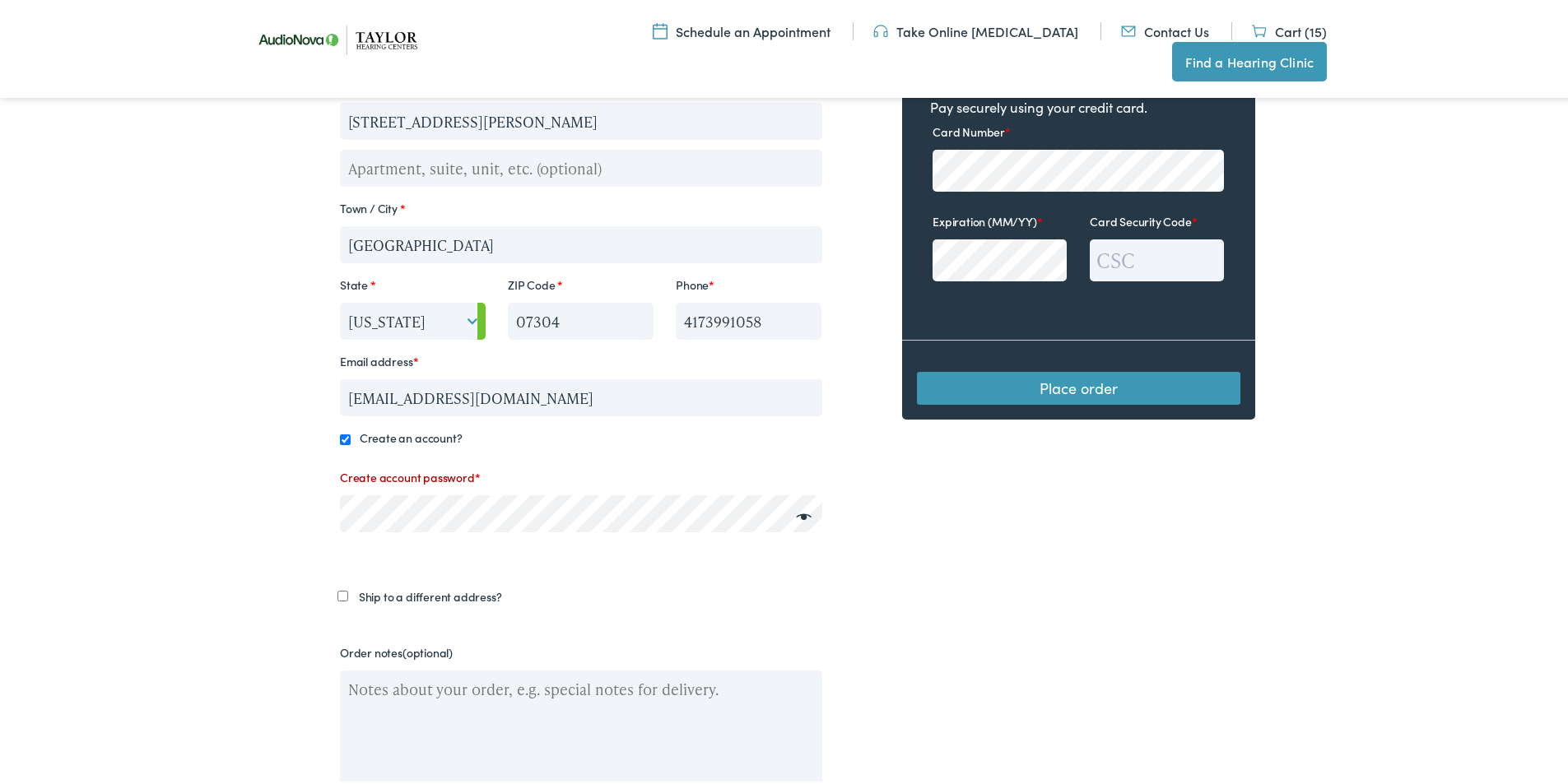
scroll to position [740, 0]
click at [382, 533] on div "Billing details First name * Jennifer Last name * Harris efix Company name (opt…" at bounding box center [580, 167] width 512 height 737
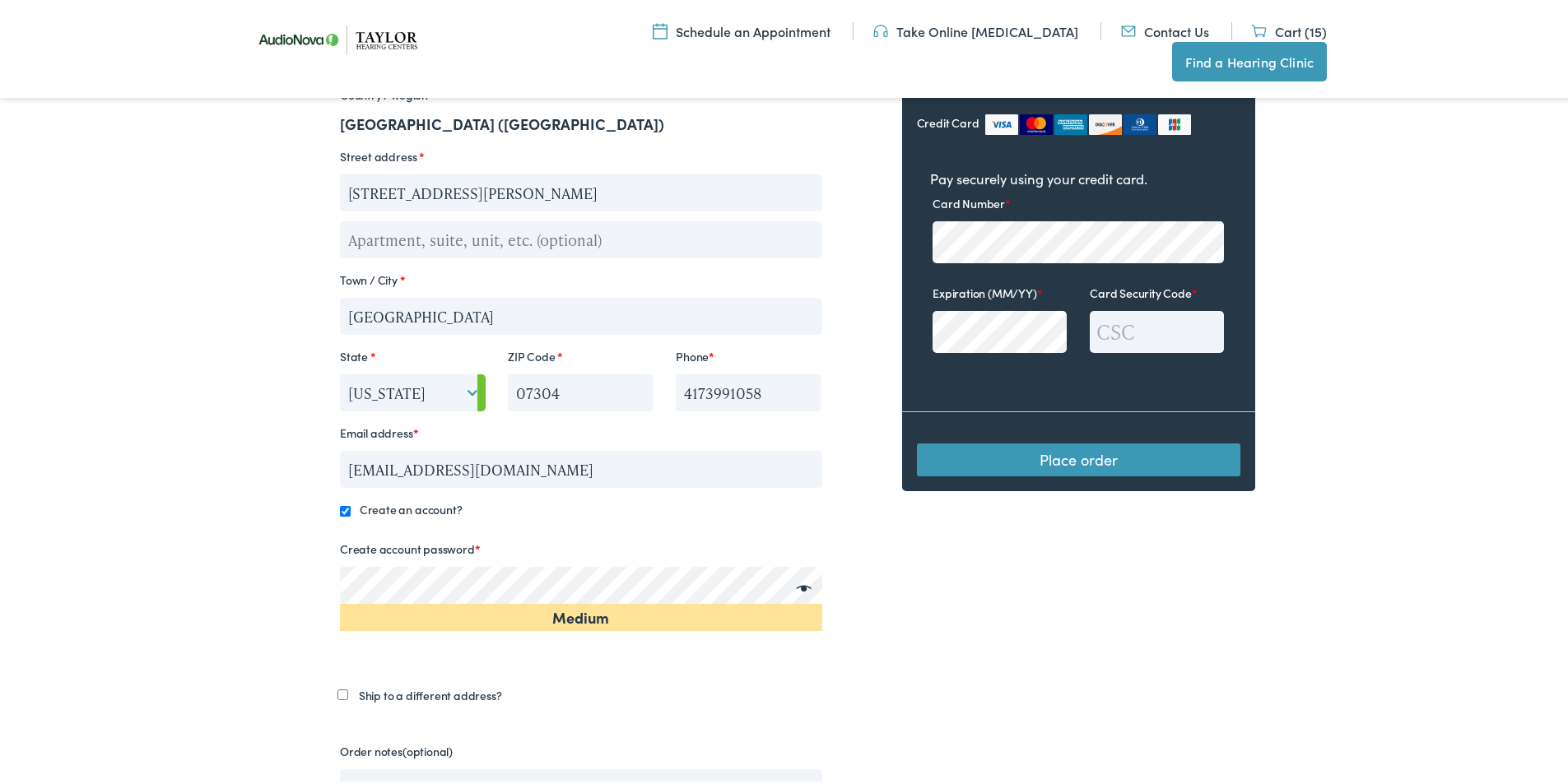
scroll to position [494, 0]
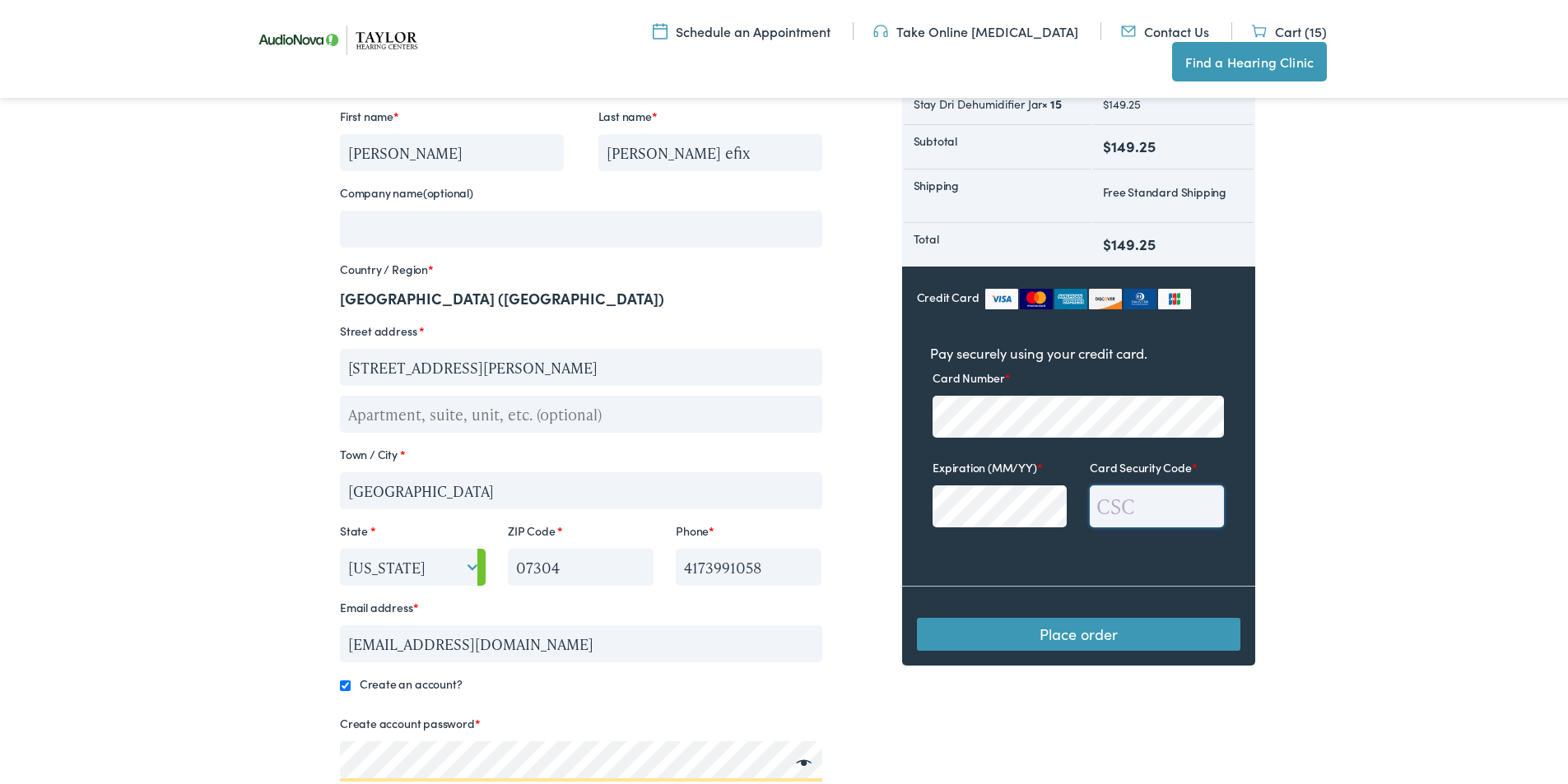
click at [1154, 497] on input "Card Security Code *" at bounding box center [1157, 503] width 134 height 42
paste input "727"
type input "727"
click at [1057, 644] on button "Place order" at bounding box center [1079, 631] width 323 height 33
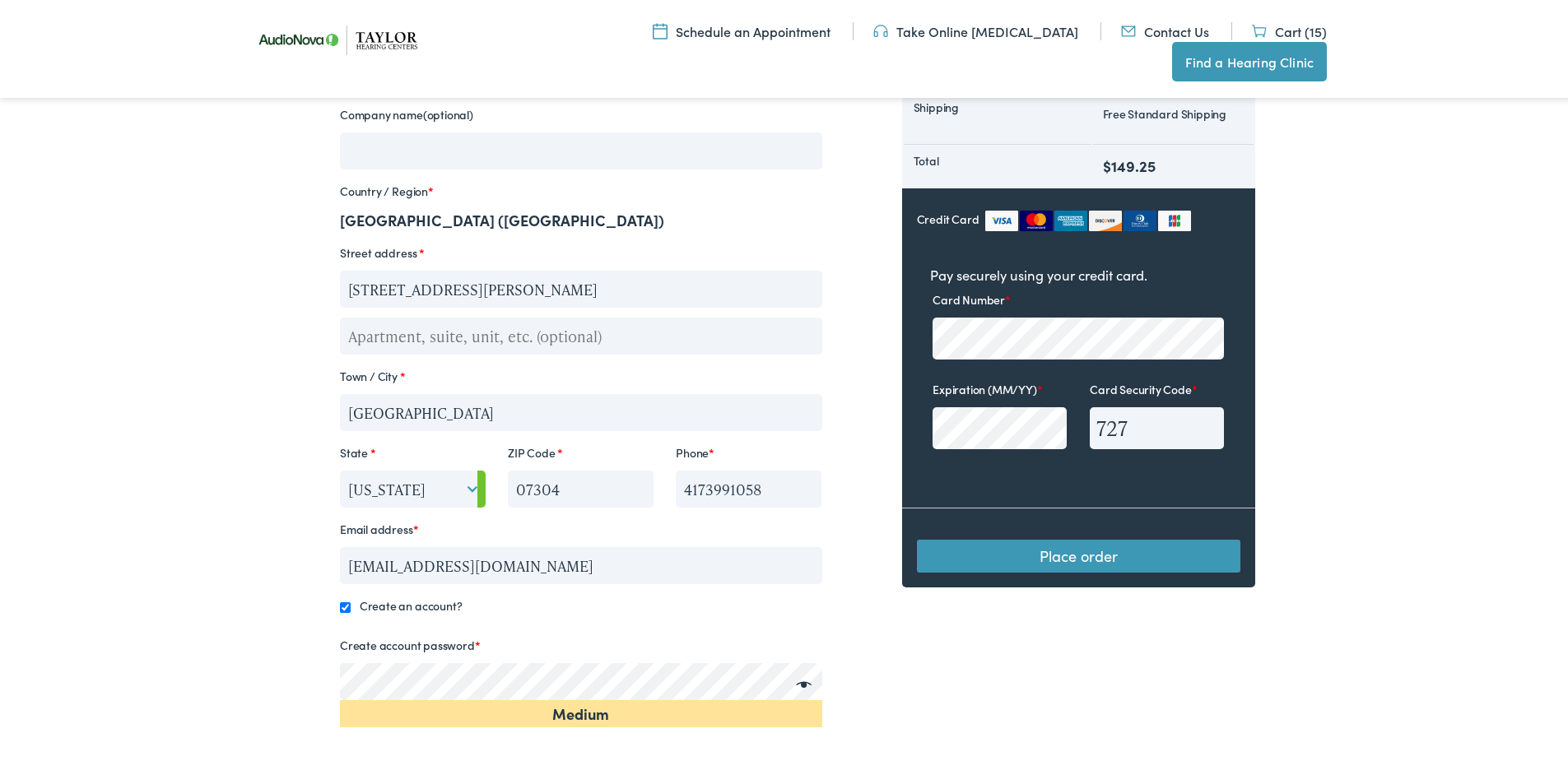
scroll to position [329, 0]
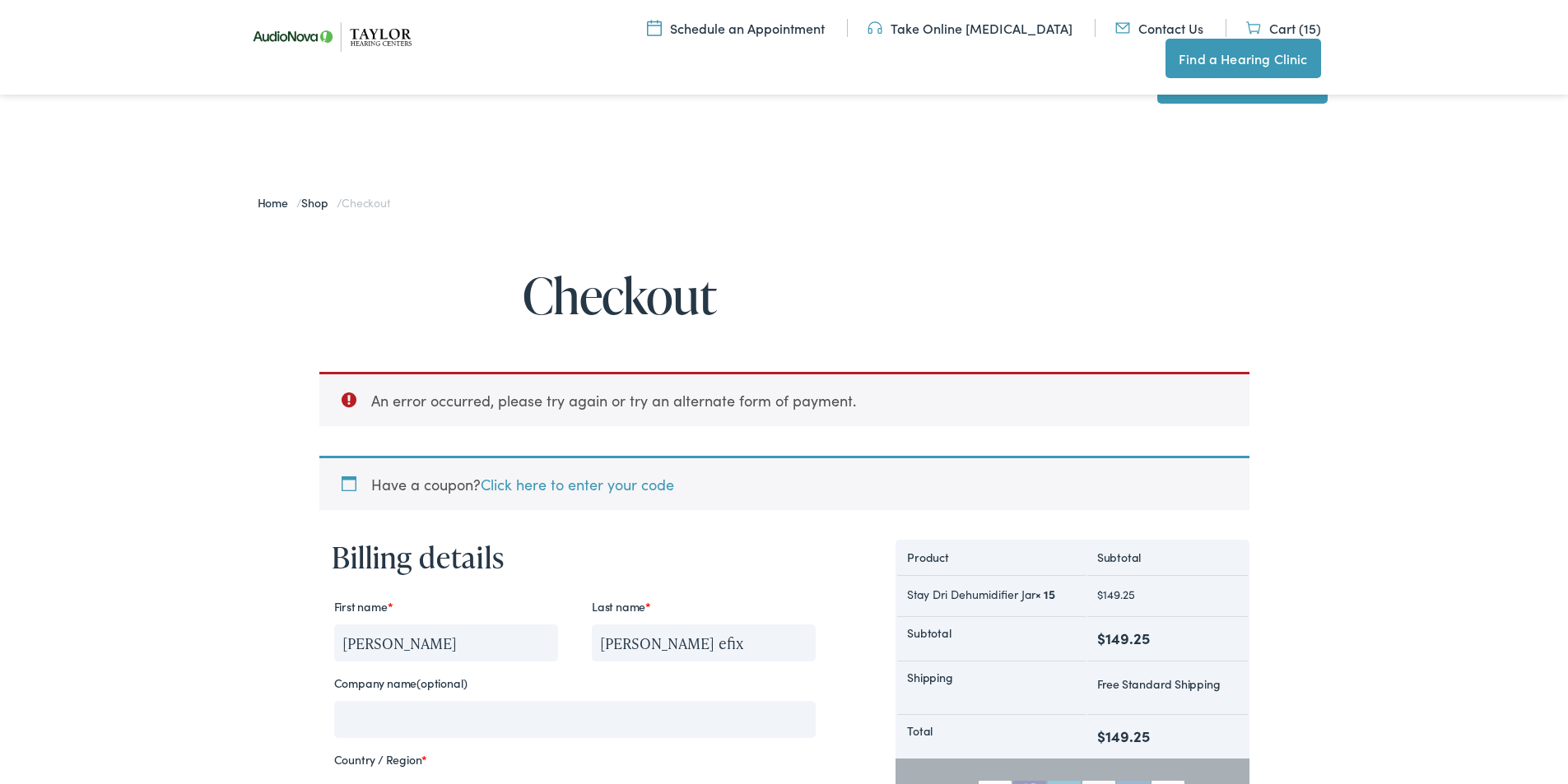
select select "NJ"
